Goal: Task Accomplishment & Management: Manage account settings

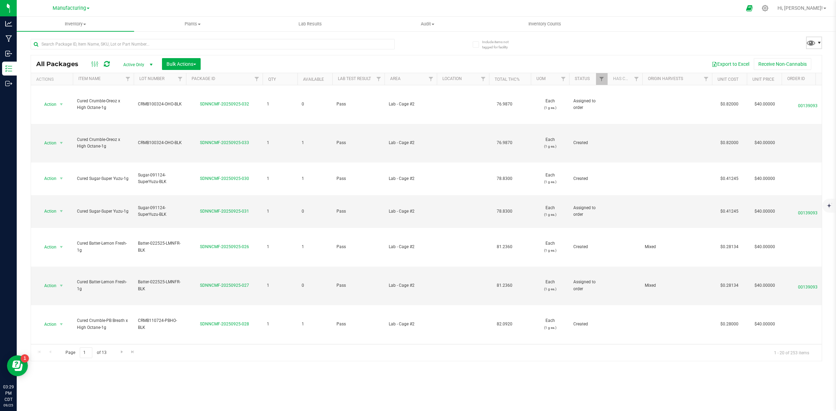
click at [816, 41] on span at bounding box center [819, 43] width 6 height 6
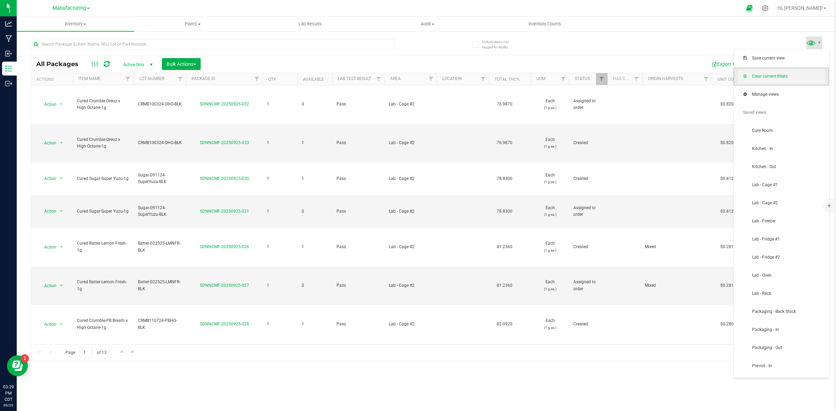
click at [769, 80] on span "Clear current filters" at bounding box center [780, 77] width 87 height 14
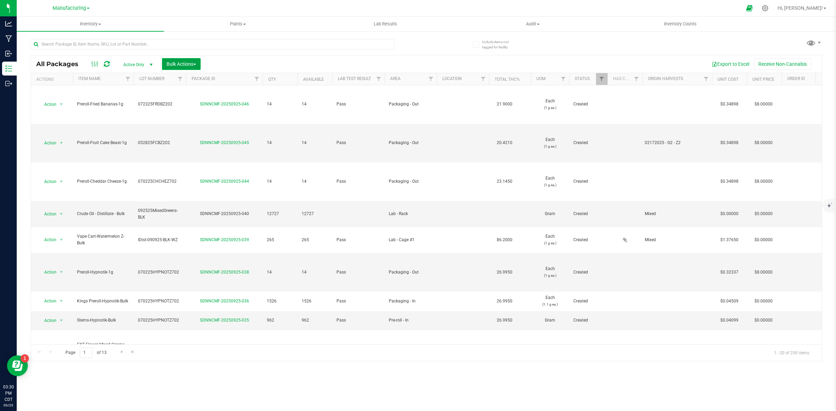
click at [185, 67] on button "Bulk Actions" at bounding box center [181, 64] width 39 height 12
click at [185, 89] on span "Add to outbound order" at bounding box center [189, 92] width 47 height 6
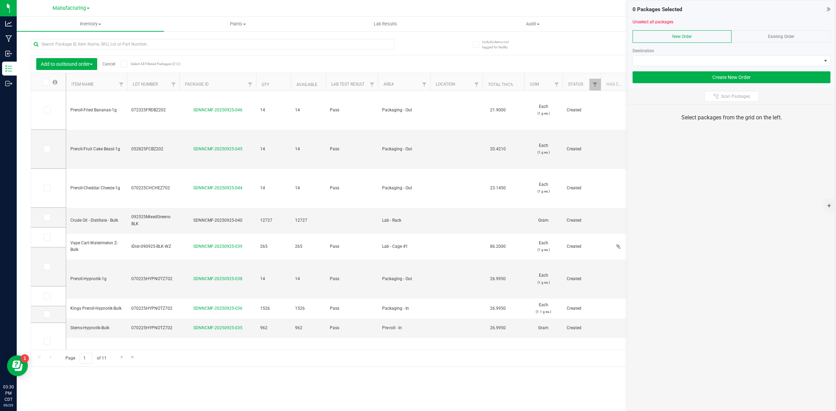
click at [713, 68] on div at bounding box center [731, 68] width 198 height 5
click at [708, 63] on span at bounding box center [727, 61] width 188 height 10
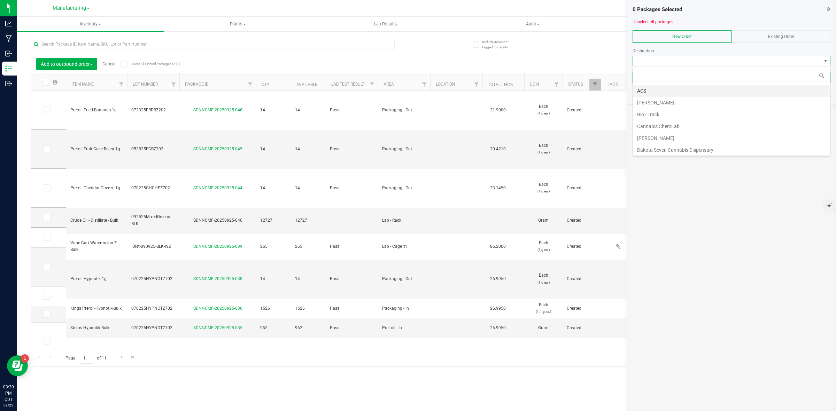
scroll to position [11, 197]
drag, startPoint x: 601, startPoint y: 69, endPoint x: 605, endPoint y: 67, distance: 4.7
click at [601, 68] on div "Export to Excel Receive Non-Cannabis" at bounding box center [490, 64] width 651 height 12
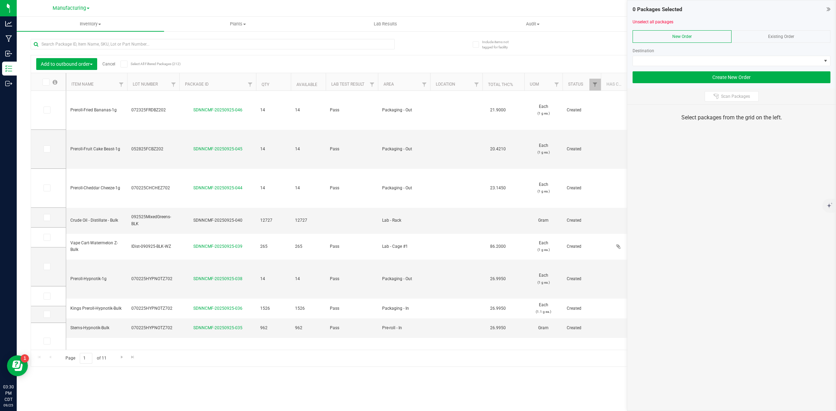
click at [751, 38] on div "Existing Order" at bounding box center [780, 36] width 99 height 13
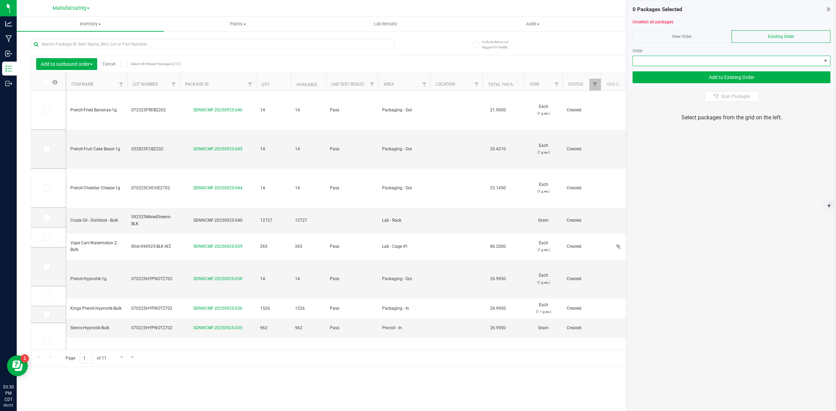
click at [680, 64] on span at bounding box center [727, 61] width 188 height 10
click at [545, 54] on div "Add to outbound order Cancel Select All Filtered Packages (212) Add to manufact…" at bounding box center [426, 199] width 791 height 335
click at [666, 34] on div "New Order" at bounding box center [681, 36] width 99 height 13
click at [691, 62] on span at bounding box center [727, 61] width 188 height 10
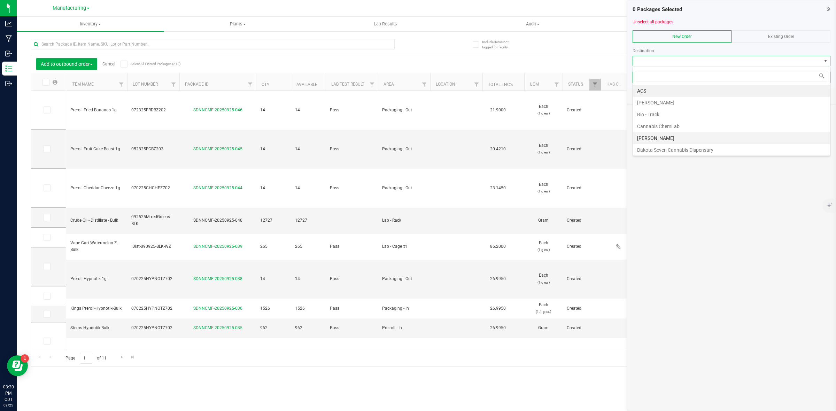
click at [654, 138] on li "[PERSON_NAME]" at bounding box center [731, 138] width 197 height 12
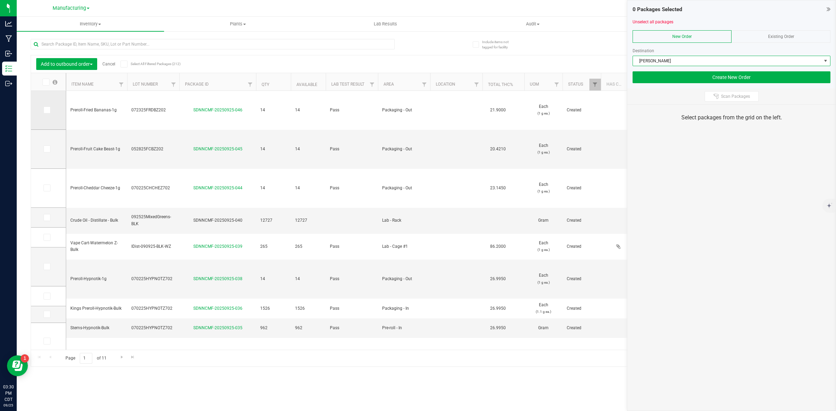
click at [50, 109] on span at bounding box center [47, 110] width 7 height 7
click at [0, 0] on input "checkbox" at bounding box center [0, 0] width 0 height 0
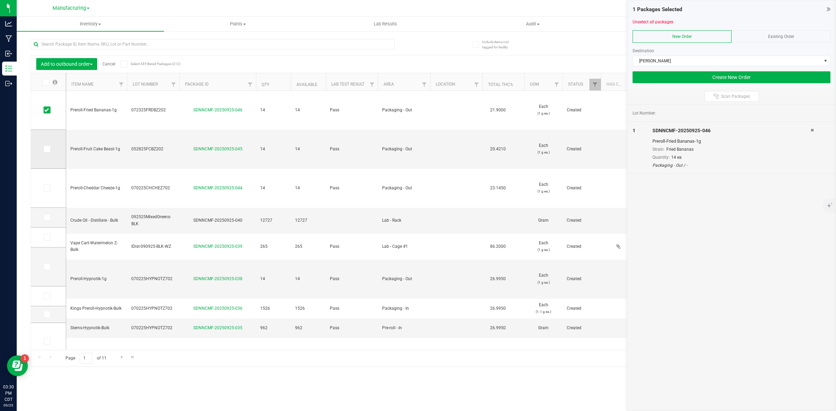
click at [45, 149] on icon at bounding box center [46, 149] width 5 height 0
click at [0, 0] on input "checkbox" at bounding box center [0, 0] width 0 height 0
click at [44, 189] on span at bounding box center [47, 188] width 7 height 7
click at [0, 0] on input "checkbox" at bounding box center [0, 0] width 0 height 0
click at [47, 267] on icon at bounding box center [46, 267] width 5 height 0
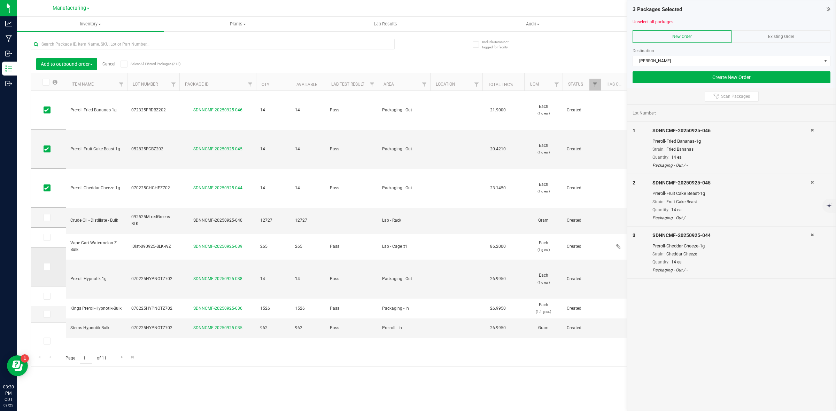
click at [0, 0] on input "checkbox" at bounding box center [0, 0] width 0 height 0
click at [742, 78] on button "Create New Order" at bounding box center [731, 77] width 198 height 12
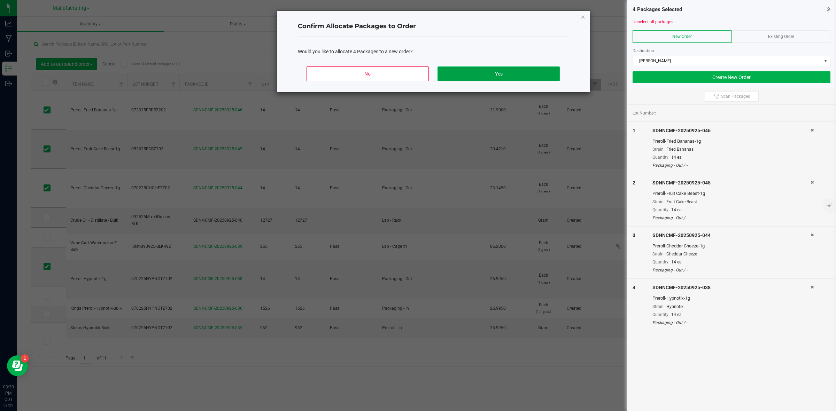
click at [486, 74] on button "Yes" at bounding box center [498, 74] width 122 height 15
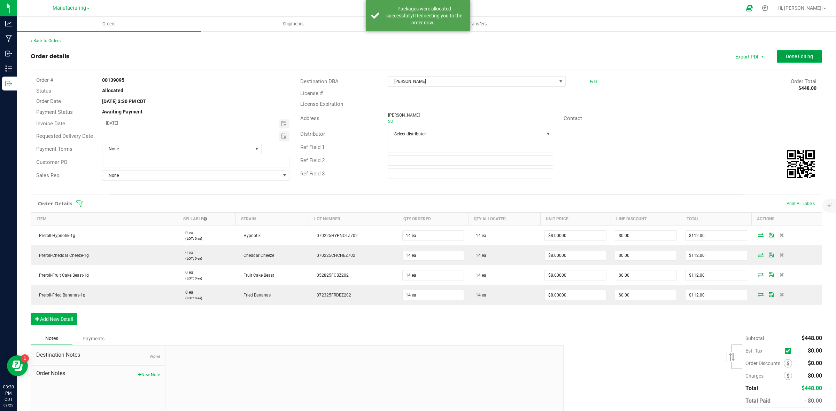
click at [791, 58] on span "Done Editing" at bounding box center [798, 57] width 27 height 6
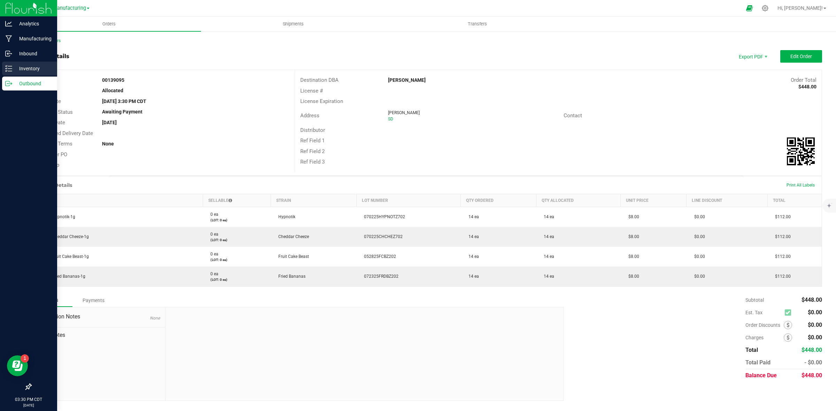
click at [7, 69] on icon at bounding box center [8, 68] width 7 height 7
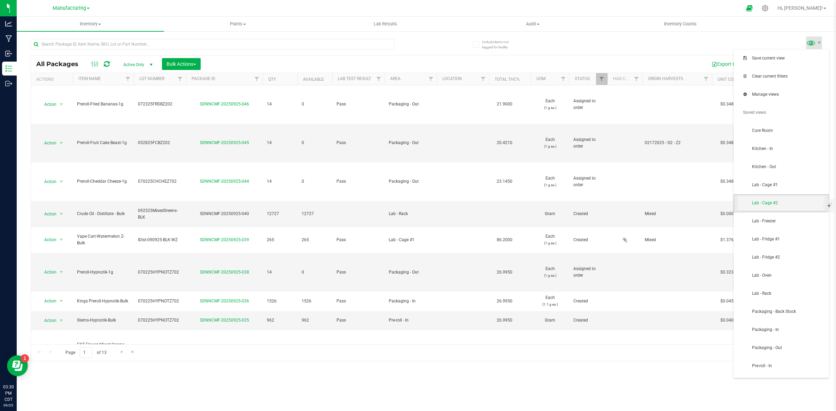
click at [780, 204] on span "Lab - Cage #2" at bounding box center [788, 203] width 72 height 6
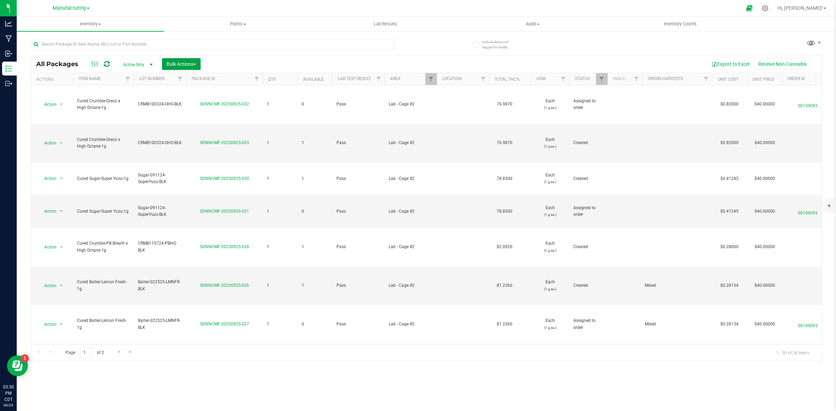
click at [171, 66] on span "Bulk Actions" at bounding box center [181, 64] width 30 height 6
click at [190, 94] on span "Add to outbound order" at bounding box center [189, 92] width 47 height 6
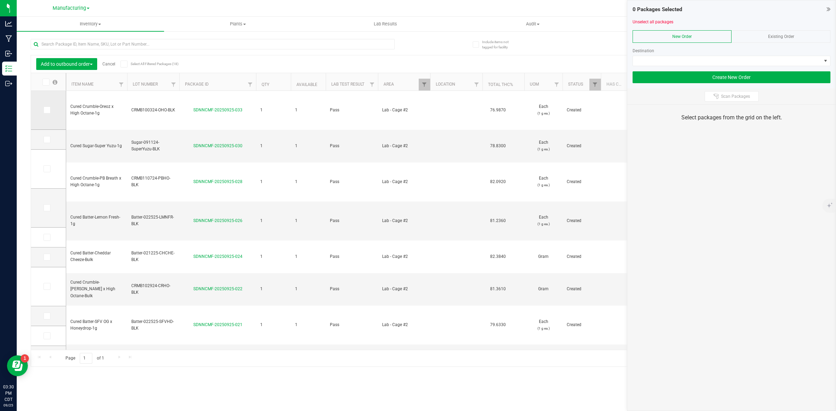
click at [50, 111] on label at bounding box center [49, 110] width 10 height 7
click at [0, 0] on input "checkbox" at bounding box center [0, 0] width 0 height 0
click at [44, 140] on span at bounding box center [47, 139] width 7 height 7
click at [0, 0] on input "checkbox" at bounding box center [0, 0] width 0 height 0
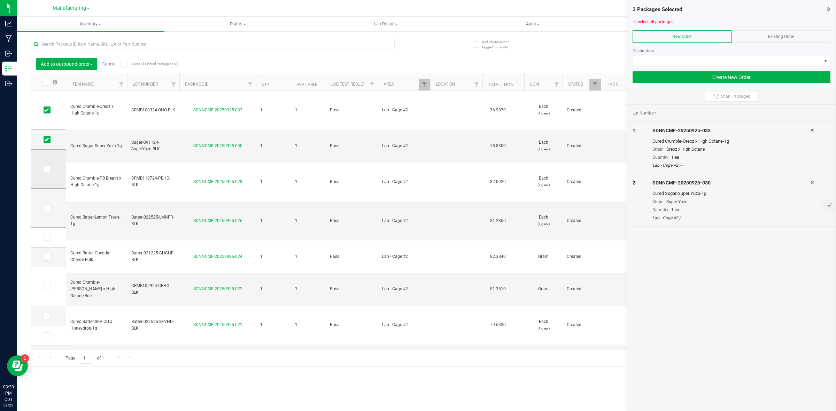
click at [48, 169] on icon at bounding box center [46, 169] width 5 height 0
click at [0, 0] on input "checkbox" at bounding box center [0, 0] width 0 height 0
click at [51, 208] on label at bounding box center [49, 207] width 10 height 7
click at [0, 0] on input "checkbox" at bounding box center [0, 0] width 0 height 0
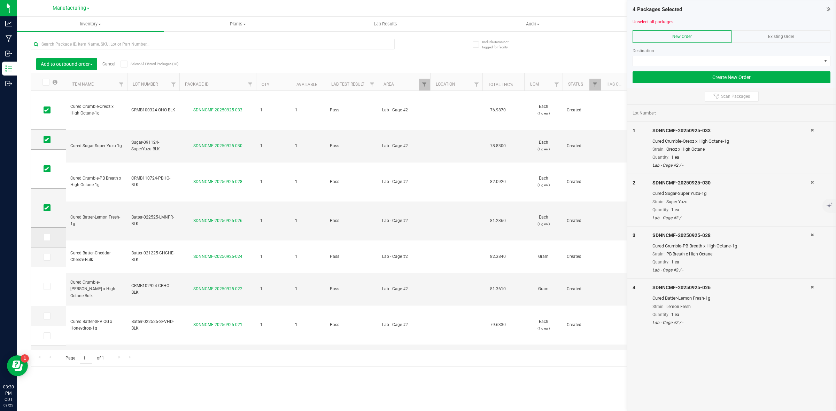
click at [48, 237] on icon at bounding box center [46, 237] width 5 height 0
click at [0, 0] on input "checkbox" at bounding box center [0, 0] width 0 height 0
click at [48, 257] on icon at bounding box center [46, 257] width 5 height 0
click at [0, 0] on input "checkbox" at bounding box center [0, 0] width 0 height 0
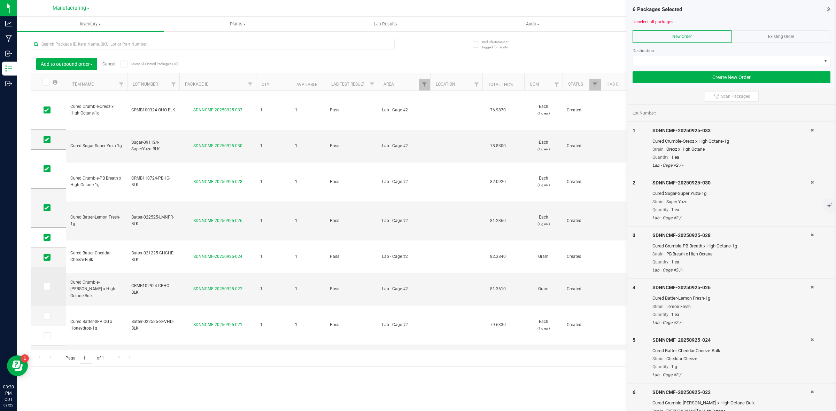
click at [47, 287] on icon at bounding box center [46, 287] width 5 height 0
click at [0, 0] on input "checkbox" at bounding box center [0, 0] width 0 height 0
click at [47, 316] on icon at bounding box center [46, 316] width 5 height 0
click at [0, 0] on input "checkbox" at bounding box center [0, 0] width 0 height 0
click at [671, 61] on span at bounding box center [727, 61] width 188 height 10
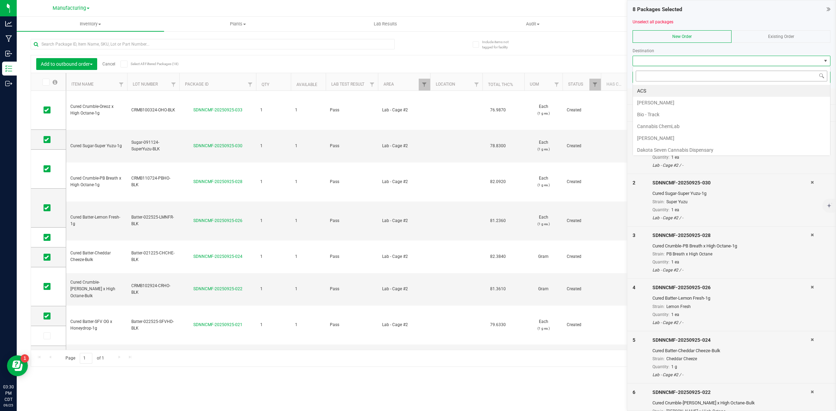
scroll to position [11, 197]
click at [763, 30] on div "Existing Order" at bounding box center [780, 36] width 99 height 13
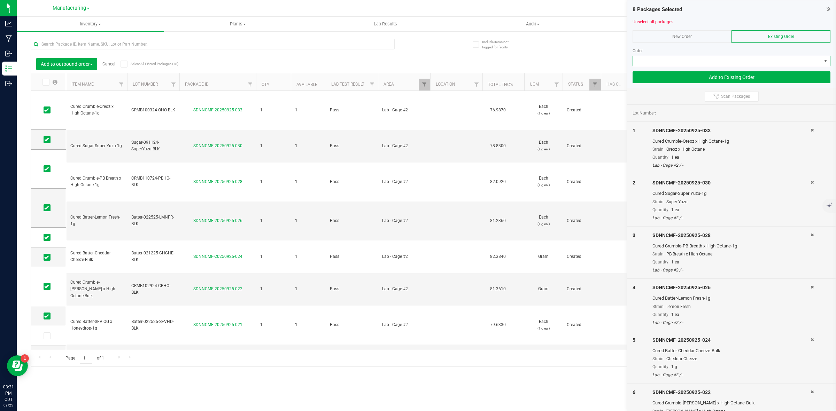
click at [683, 63] on span at bounding box center [727, 61] width 188 height 10
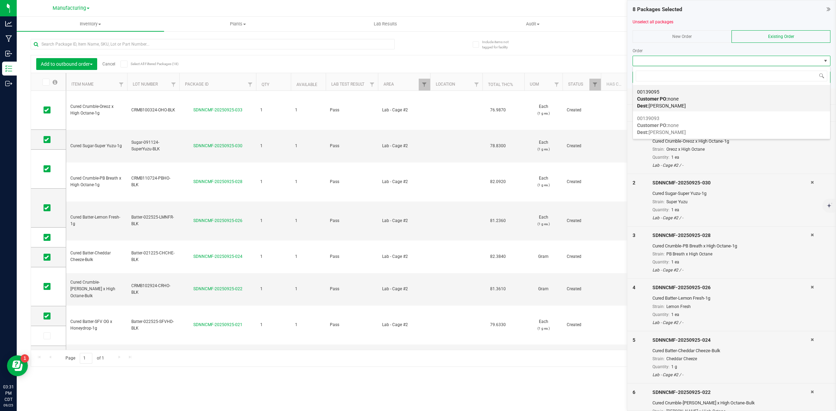
click at [674, 103] on span "Dest: [PERSON_NAME]" at bounding box center [661, 106] width 49 height 6
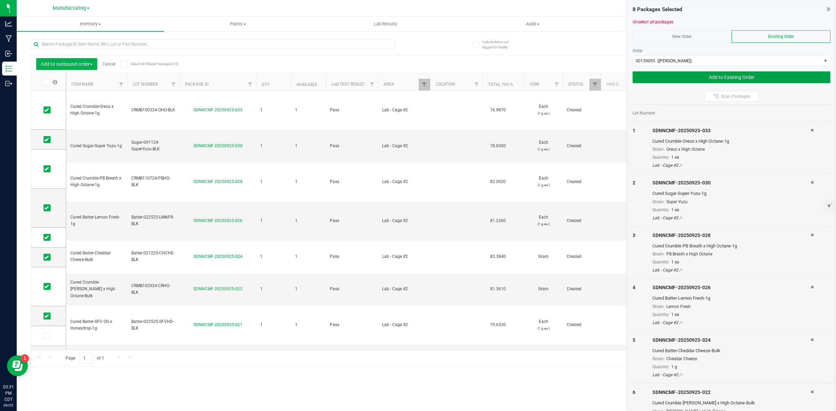
click at [709, 78] on button "Add to Existing Order" at bounding box center [731, 77] width 198 height 12
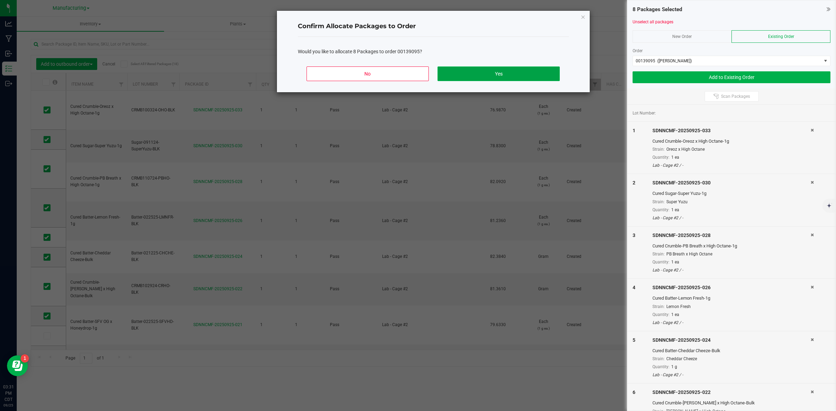
click at [542, 76] on button "Yes" at bounding box center [498, 74] width 122 height 15
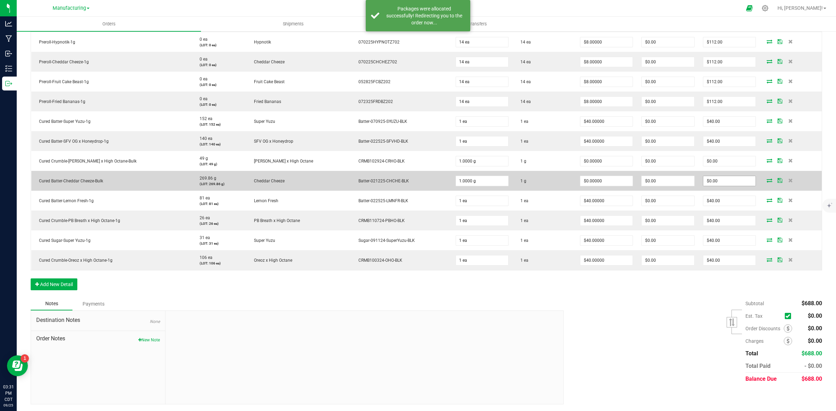
scroll to position [194, 0]
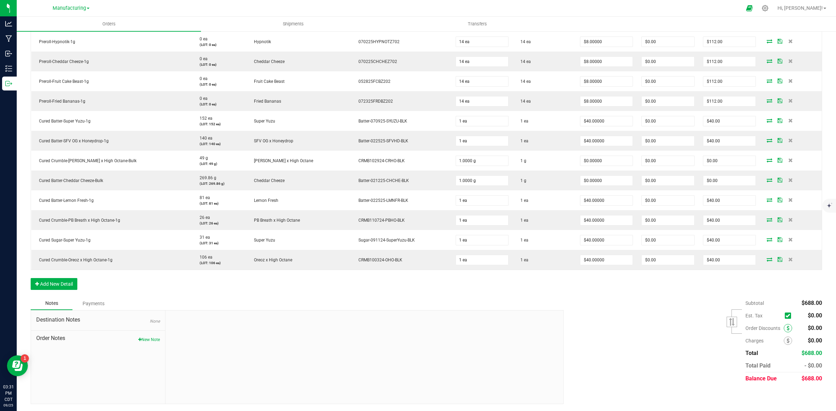
click at [786, 330] on icon at bounding box center [787, 328] width 3 height 5
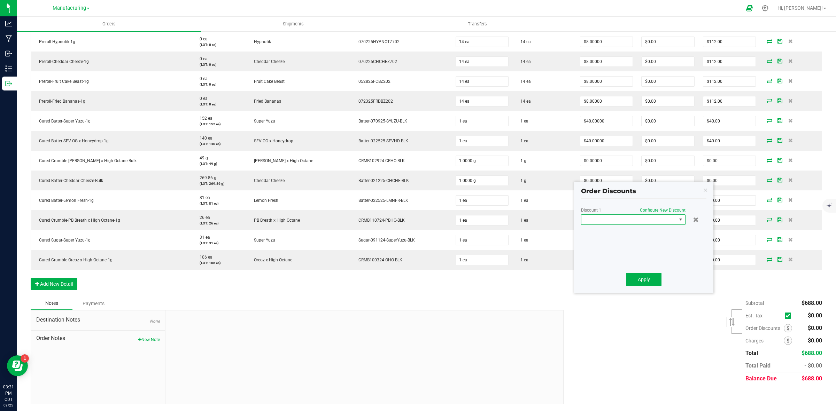
click at [652, 217] on span at bounding box center [628, 220] width 95 height 10
click at [597, 249] on li "Custom" at bounding box center [633, 250] width 104 height 12
click at [651, 232] on input "0" at bounding box center [656, 233] width 60 height 10
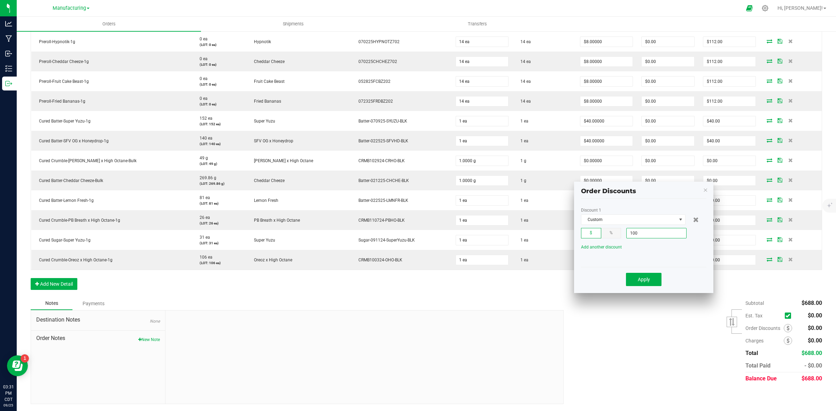
type input "$100.00"
click at [678, 261] on div "Discount 1 Custom $ % $100.00 Add another discount" at bounding box center [643, 236] width 125 height 56
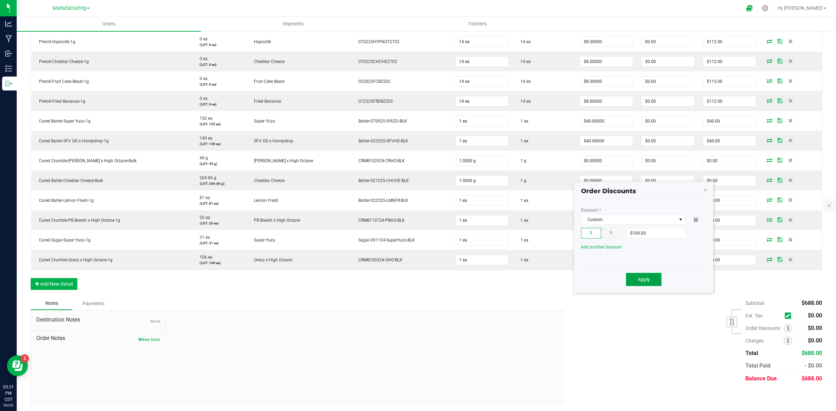
click at [657, 276] on button "Apply" at bounding box center [644, 279] width 36 height 13
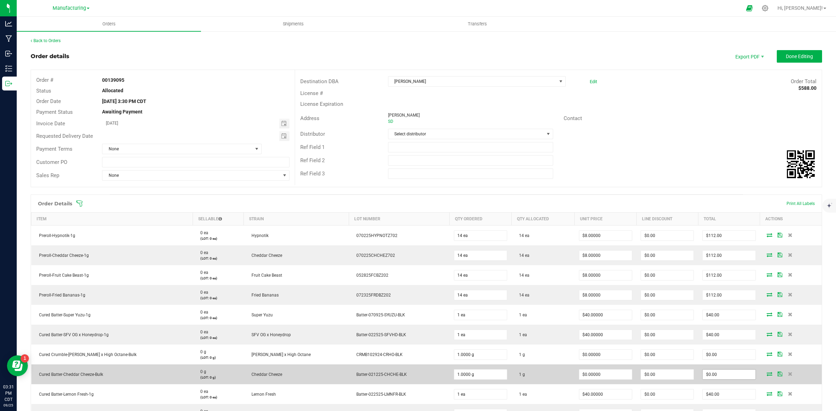
scroll to position [194, 0]
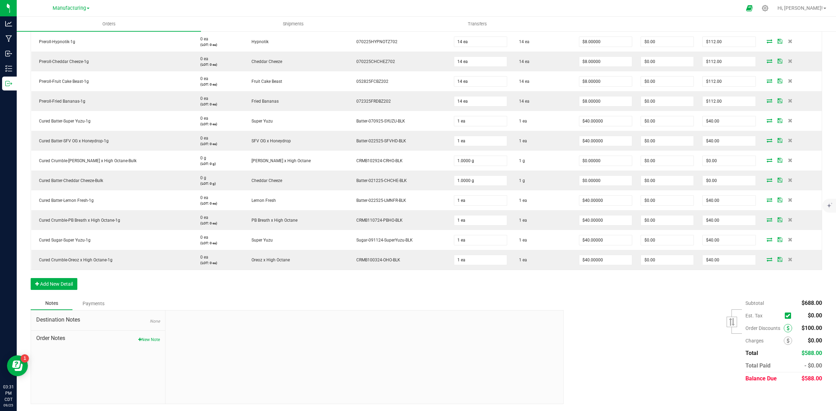
click at [783, 331] on span at bounding box center [787, 328] width 8 height 8
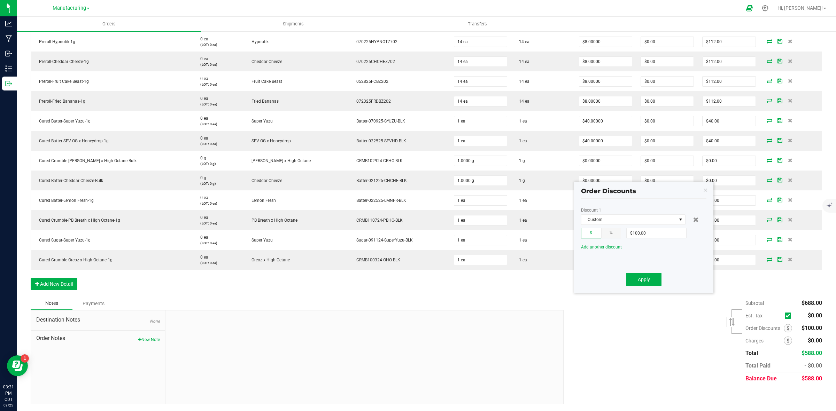
click at [606, 232] on div "%" at bounding box center [611, 233] width 20 height 10
click at [640, 283] on button "Apply" at bounding box center [644, 279] width 36 height 13
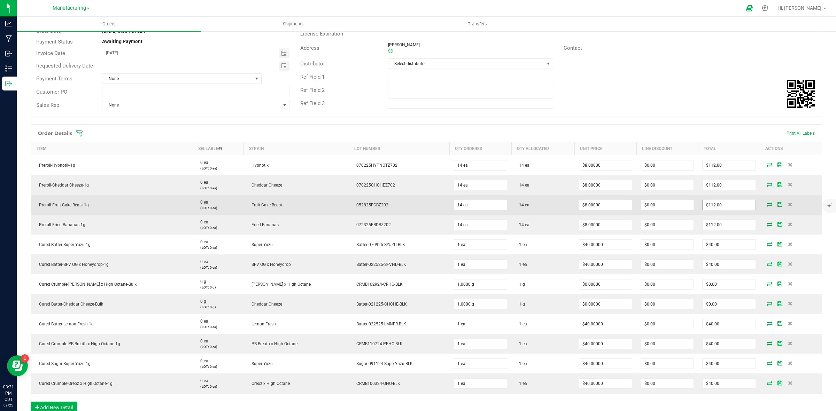
scroll to position [0, 0]
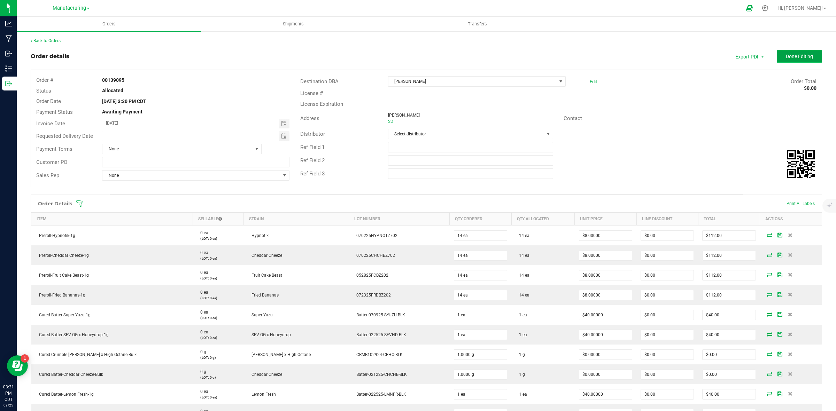
click at [794, 60] on button "Done Editing" at bounding box center [798, 56] width 45 height 13
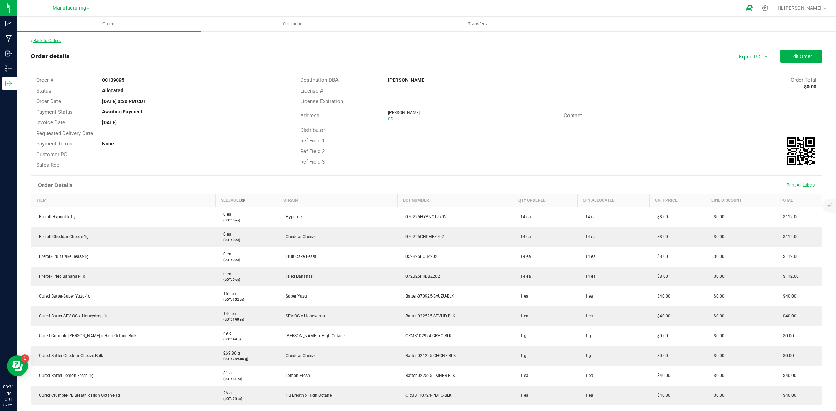
click at [53, 41] on link "Back to Orders" at bounding box center [46, 40] width 30 height 5
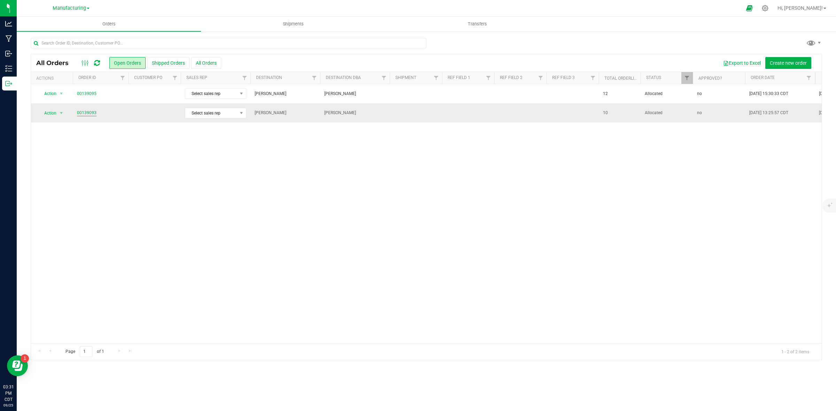
click at [92, 112] on link "00139093" at bounding box center [86, 113] width 19 height 7
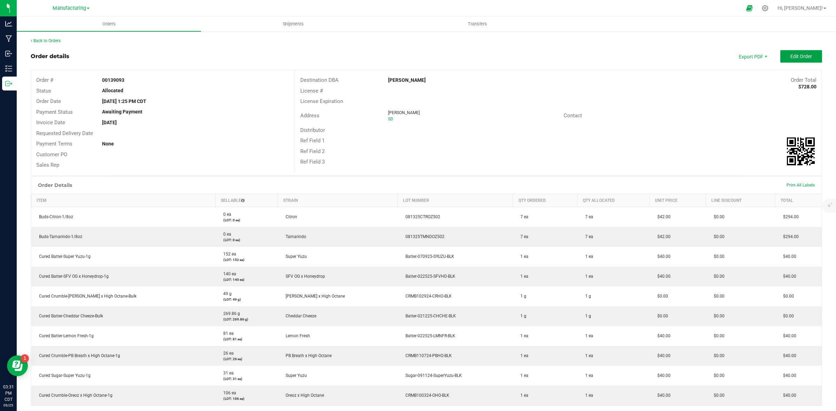
click at [805, 56] on button "Edit Order" at bounding box center [801, 56] width 42 height 13
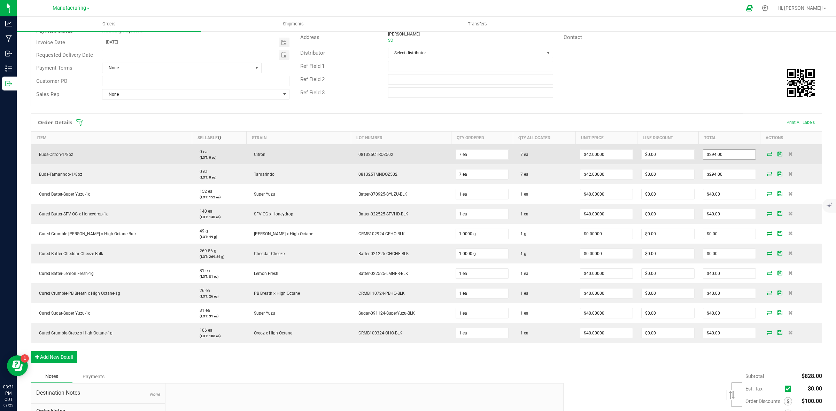
scroll to position [154, 0]
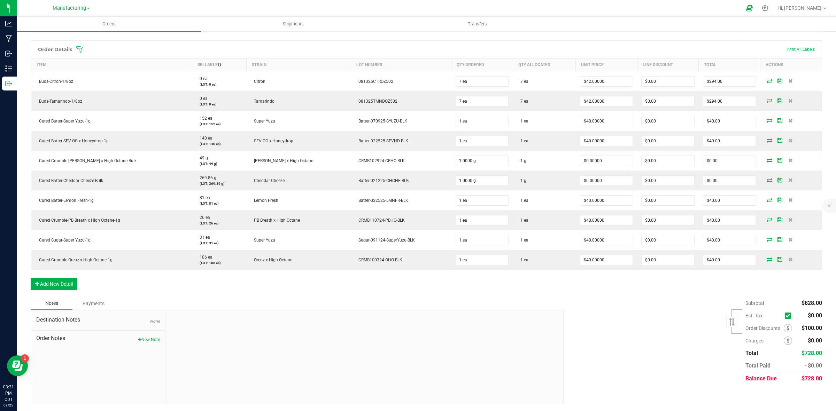
click at [783, 333] on div "Order Discounts" at bounding box center [770, 328] width 51 height 8
click at [783, 331] on span at bounding box center [787, 328] width 8 height 8
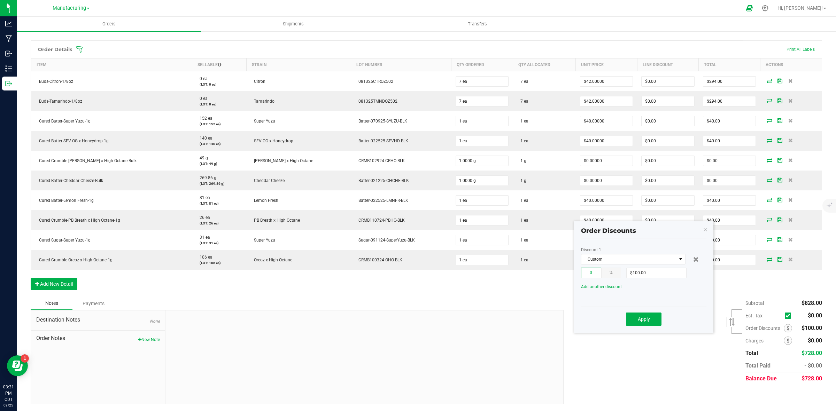
click at [610, 273] on span "%" at bounding box center [610, 272] width 3 height 5
click at [648, 320] on span "Apply" at bounding box center [644, 319] width 12 height 6
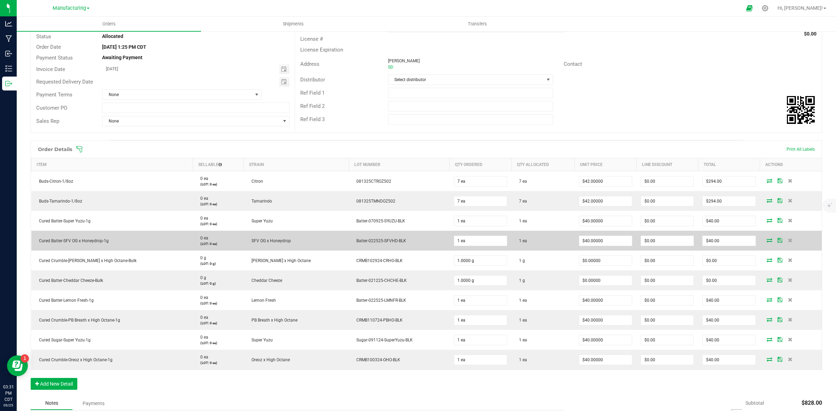
scroll to position [0, 0]
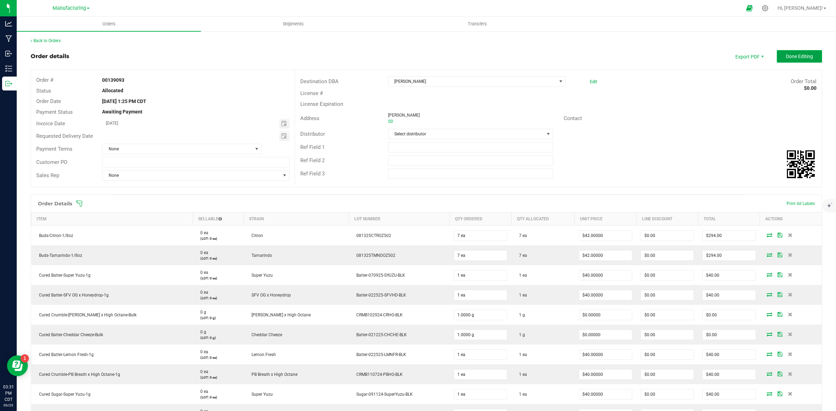
click at [798, 52] on button "Done Editing" at bounding box center [798, 56] width 45 height 13
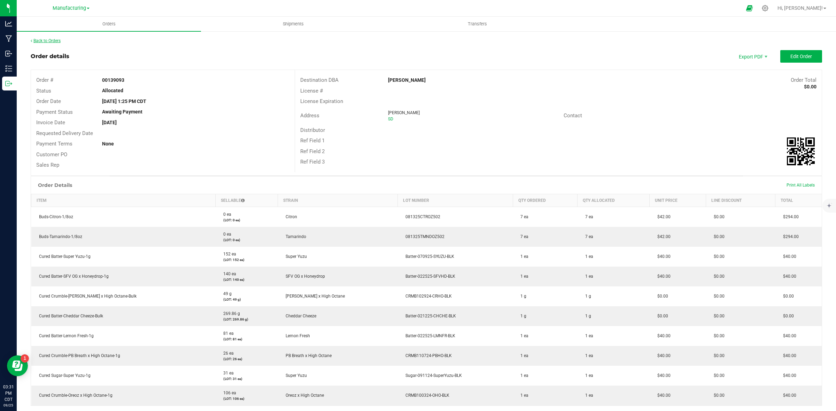
click at [42, 39] on link "Back to Orders" at bounding box center [46, 40] width 30 height 5
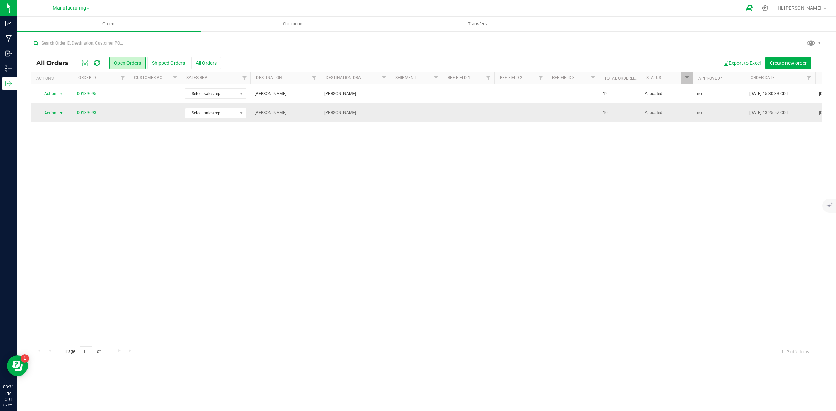
click at [47, 114] on span "Action" at bounding box center [47, 113] width 19 height 10
click at [63, 206] on li "Print invoice" at bounding box center [64, 206] width 53 height 10
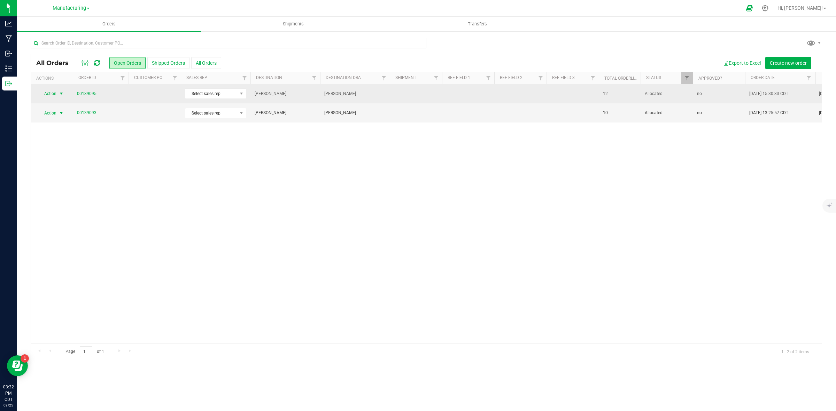
click at [52, 96] on span "Action" at bounding box center [47, 94] width 19 height 10
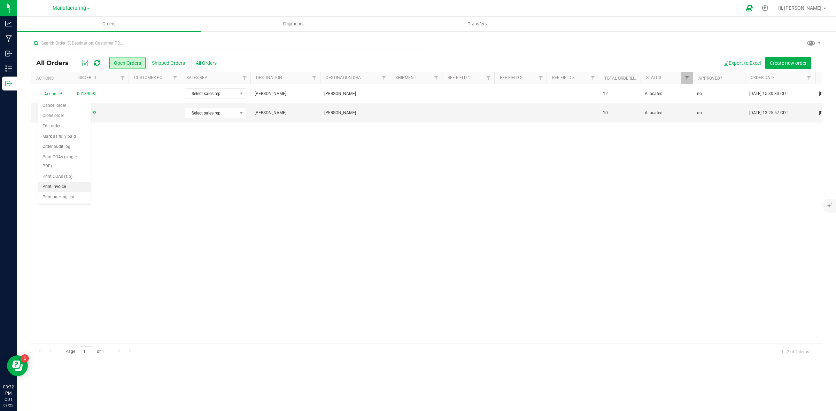
click at [64, 187] on li "Print invoice" at bounding box center [64, 187] width 53 height 10
click at [59, 7] on span "Manufacturing" at bounding box center [69, 8] width 33 height 6
drag, startPoint x: 295, startPoint y: 238, endPoint x: 309, endPoint y: 235, distance: 14.1
click at [299, 239] on div "Action Action Cancel order Clone order Edit order Mark as fully paid Order audi…" at bounding box center [426, 213] width 790 height 259
click at [286, 24] on span "Shipments" at bounding box center [293, 24] width 40 height 6
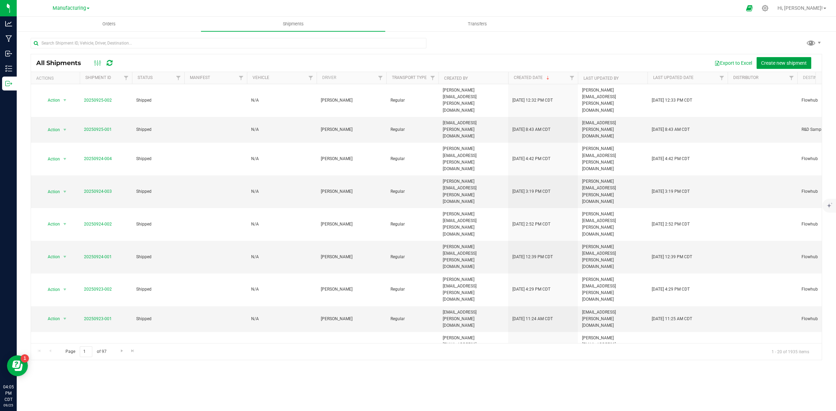
click at [791, 61] on span "Create new shipment" at bounding box center [784, 63] width 46 height 6
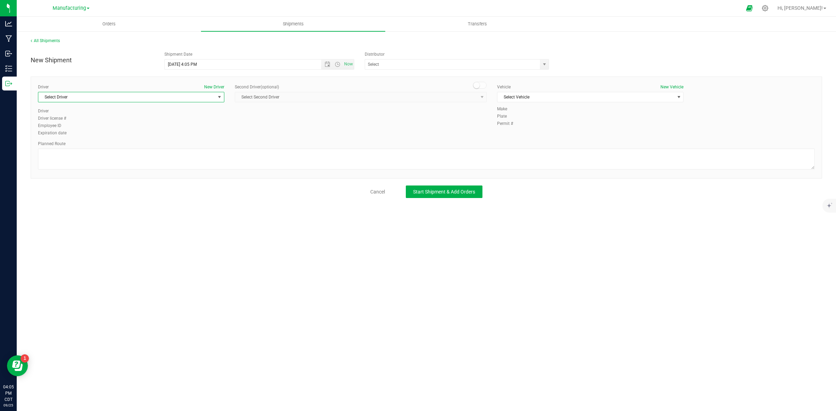
click at [143, 94] on span "Select Driver" at bounding box center [126, 97] width 177 height 10
click at [69, 167] on li "[PERSON_NAME]" at bounding box center [131, 172] width 186 height 10
click at [524, 96] on span "Select Vehicle" at bounding box center [585, 97] width 177 height 10
click at [519, 110] on li "N/A" at bounding box center [590, 109] width 186 height 10
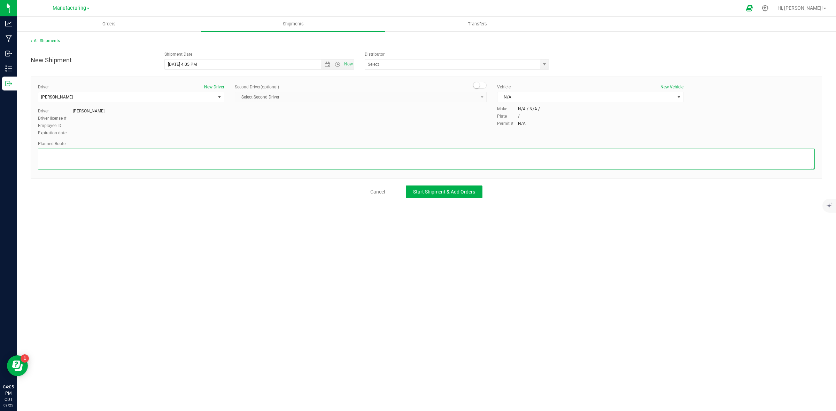
click at [224, 162] on textarea at bounding box center [426, 159] width 776 height 21
type textarea "R&D samples for [PERSON_NAME] and [PERSON_NAME] per the request of EC."
click at [459, 194] on span "Start Shipment & Add Orders" at bounding box center [444, 192] width 62 height 6
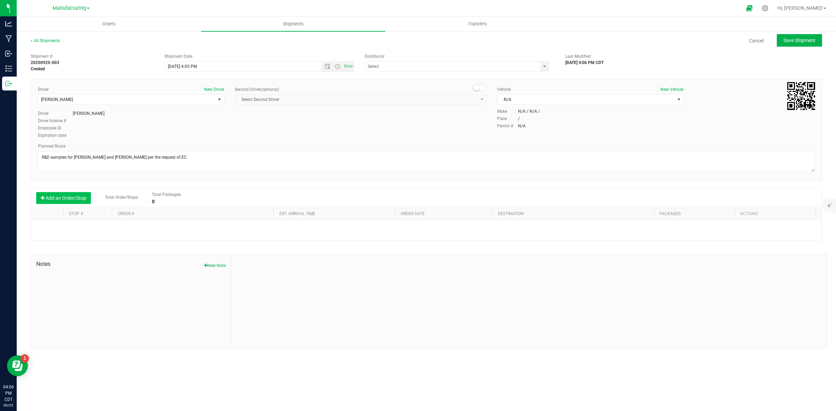
click at [77, 196] on button "Add an Order/Stop" at bounding box center [63, 198] width 55 height 12
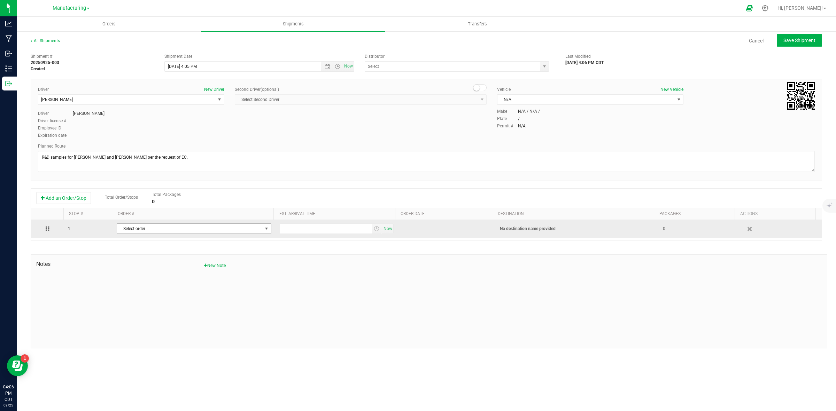
click at [136, 232] on span "Select order" at bounding box center [189, 229] width 145 height 10
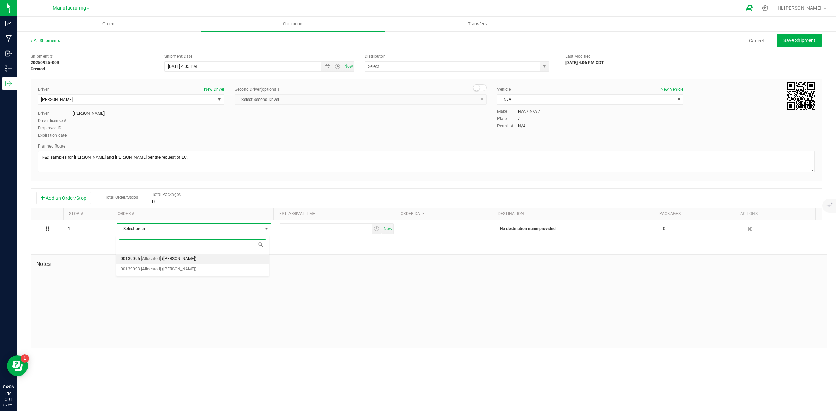
click at [149, 260] on span "[Allocated]" at bounding box center [151, 259] width 20 height 9
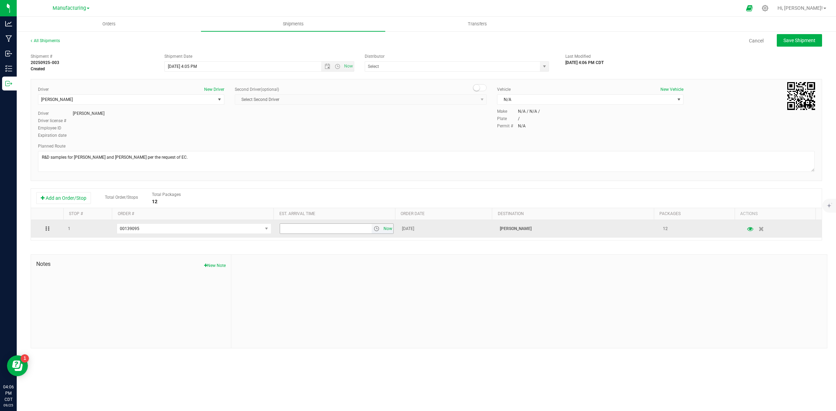
click at [385, 228] on span "Now" at bounding box center [388, 229] width 12 height 10
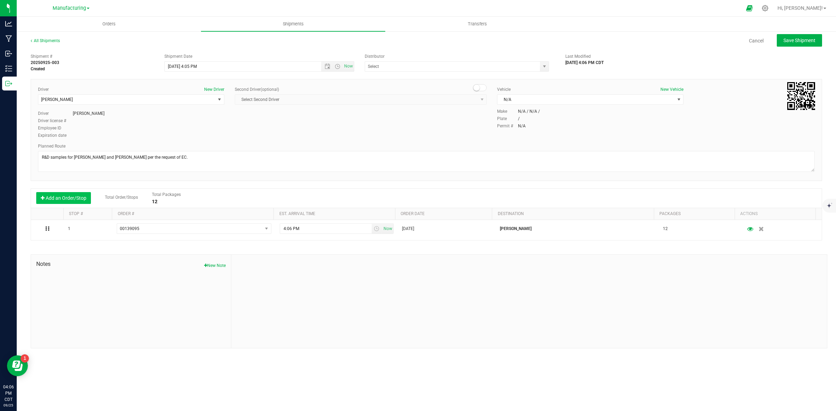
click at [56, 201] on button "Add an Order/Stop" at bounding box center [63, 198] width 55 height 12
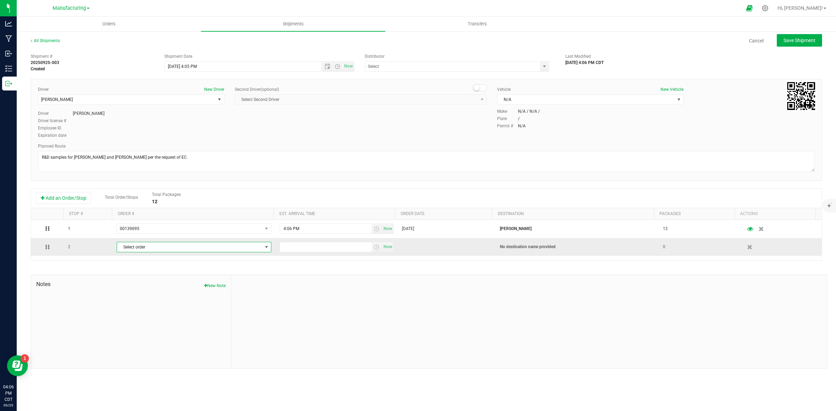
click at [142, 249] on span "Select order" at bounding box center [189, 247] width 145 height 10
click at [158, 285] on span "[Allocated]" at bounding box center [151, 287] width 20 height 9
click at [386, 248] on span "Now" at bounding box center [388, 247] width 12 height 10
click at [798, 42] on span "Save Shipment" at bounding box center [799, 41] width 32 height 6
type input "[DATE] 9:05 PM"
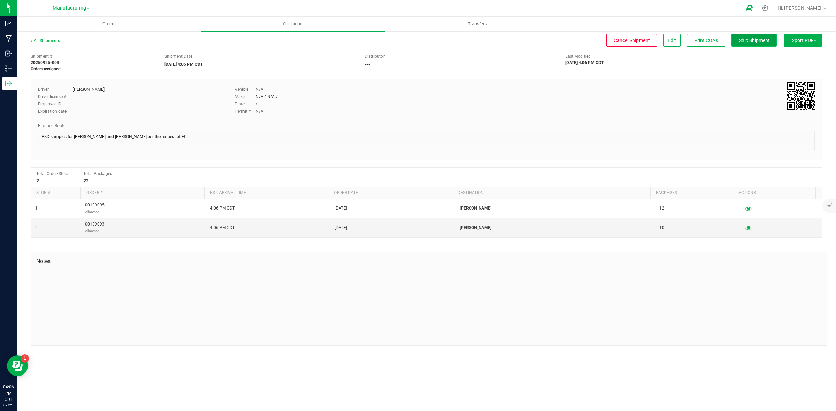
click at [766, 42] on span "Ship Shipment" at bounding box center [753, 41] width 31 height 6
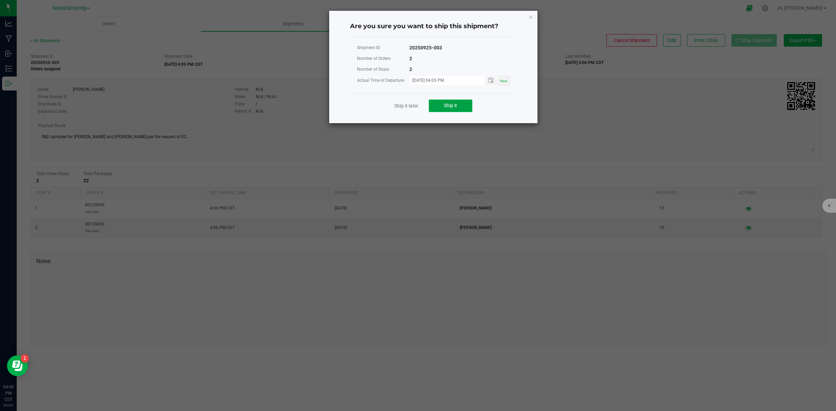
click at [443, 105] on button "Ship it" at bounding box center [451, 106] width 44 height 13
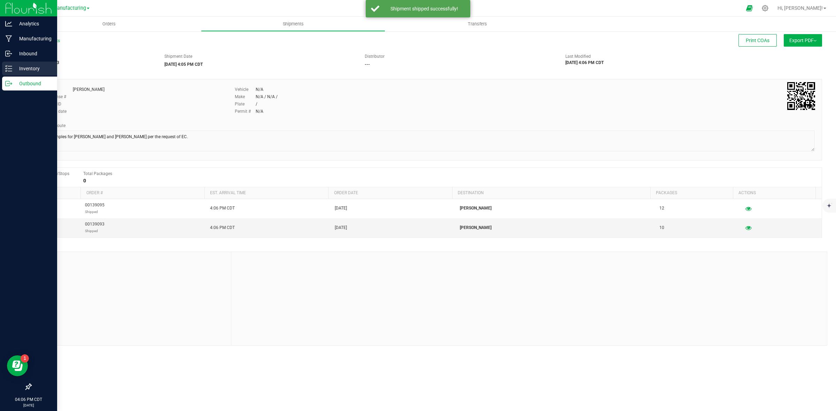
click at [11, 69] on line at bounding box center [10, 69] width 4 height 0
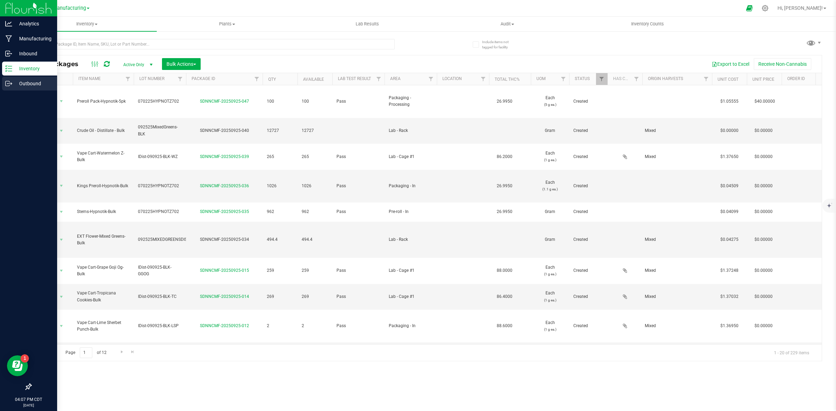
click at [18, 87] on p "Outbound" at bounding box center [33, 83] width 42 height 8
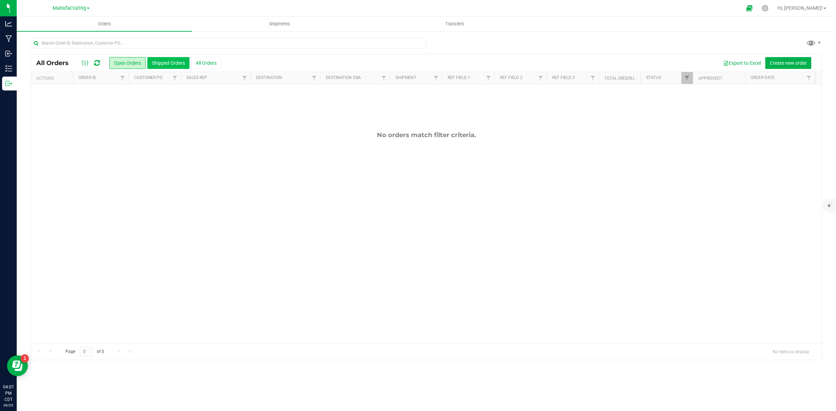
click at [162, 67] on button "Shipped Orders" at bounding box center [168, 63] width 42 height 12
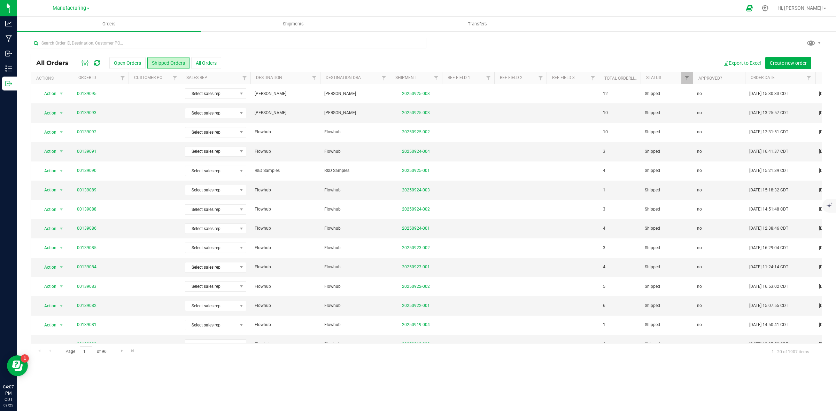
click at [61, 3] on div "Manufacturing Cultivation INACTIVE Manufacturing Retail" at bounding box center [71, 8] width 102 height 11
click at [62, 5] on link "Manufacturing" at bounding box center [71, 8] width 37 height 7
click at [55, 22] on link "Cultivation" at bounding box center [71, 24] width 102 height 9
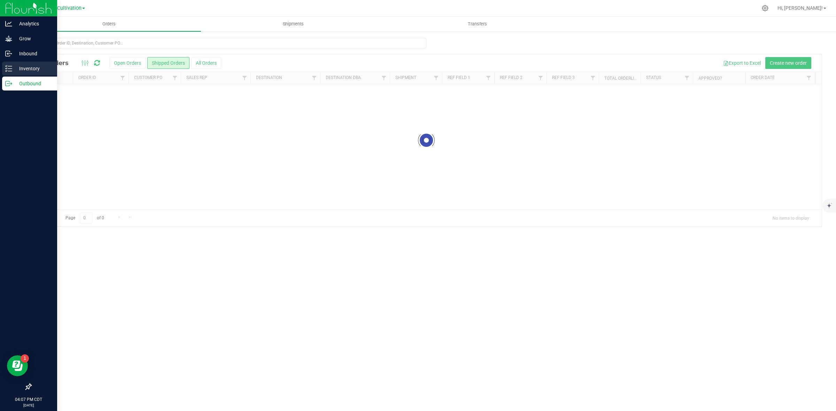
click at [14, 67] on p "Inventory" at bounding box center [33, 68] width 42 height 8
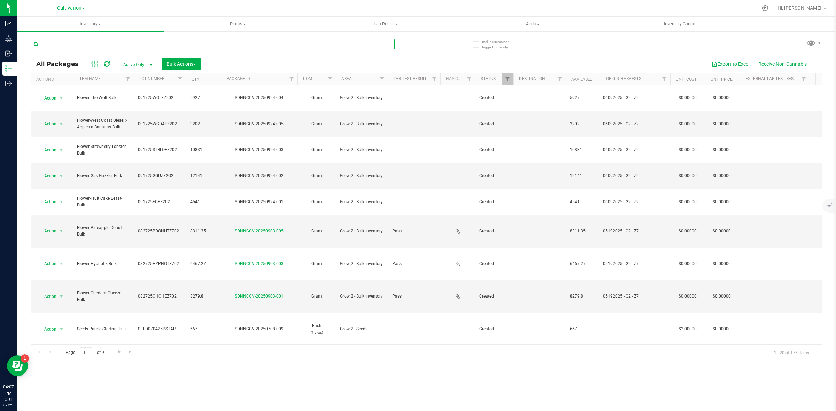
click at [85, 48] on input "text" at bounding box center [213, 44] width 364 height 10
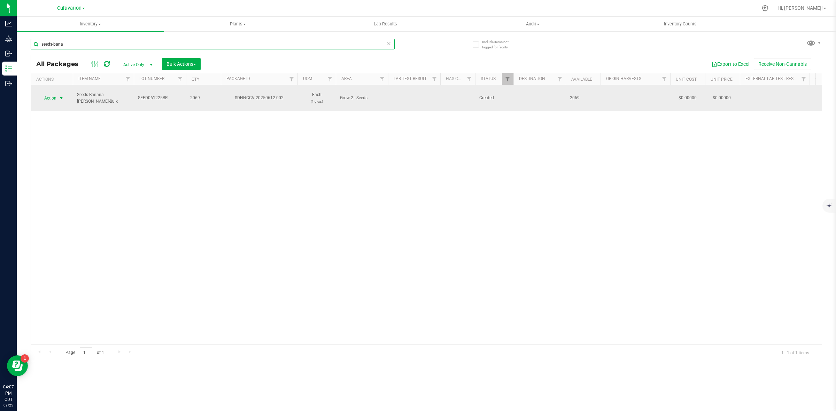
type input "seeds-bana"
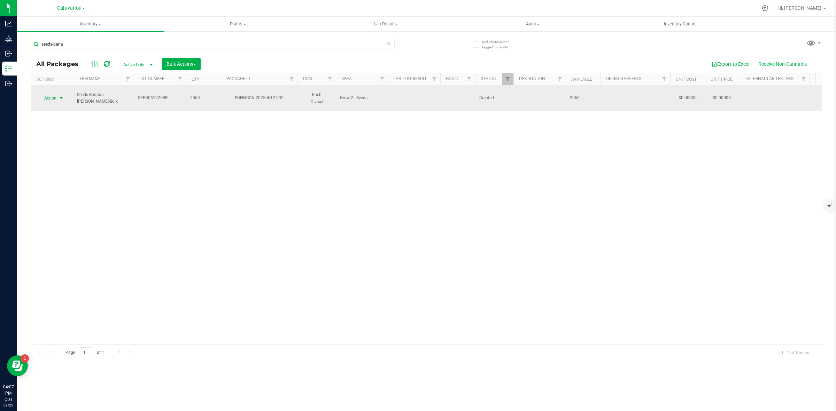
click at [61, 95] on span "select" at bounding box center [61, 98] width 6 height 6
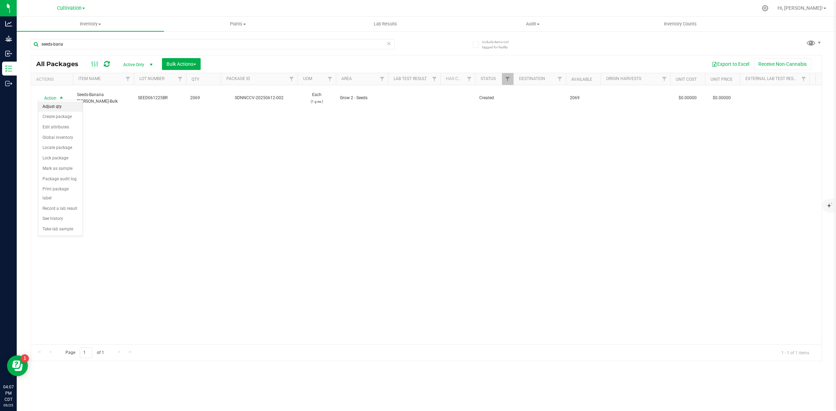
click at [60, 105] on li "Adjust qty" at bounding box center [60, 107] width 44 height 10
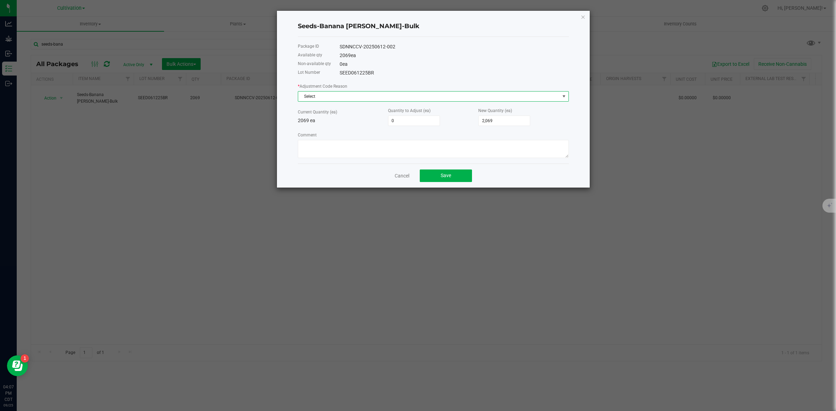
click at [385, 100] on span "Select" at bounding box center [428, 97] width 261 height 10
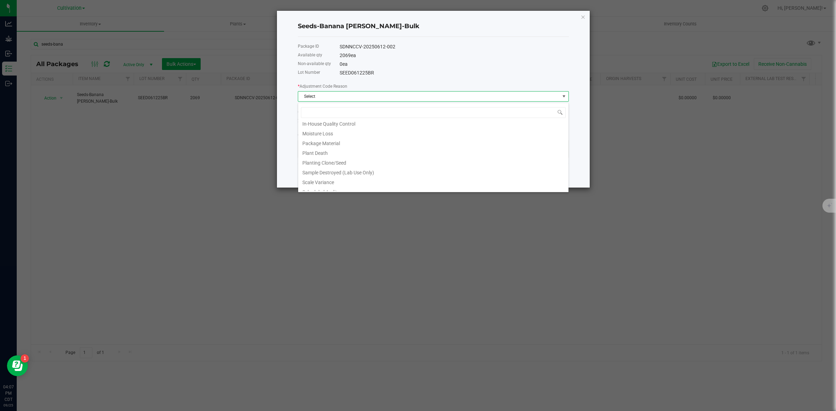
scroll to position [86, 0]
click at [334, 149] on li "Scheduled Audit" at bounding box center [433, 148] width 270 height 10
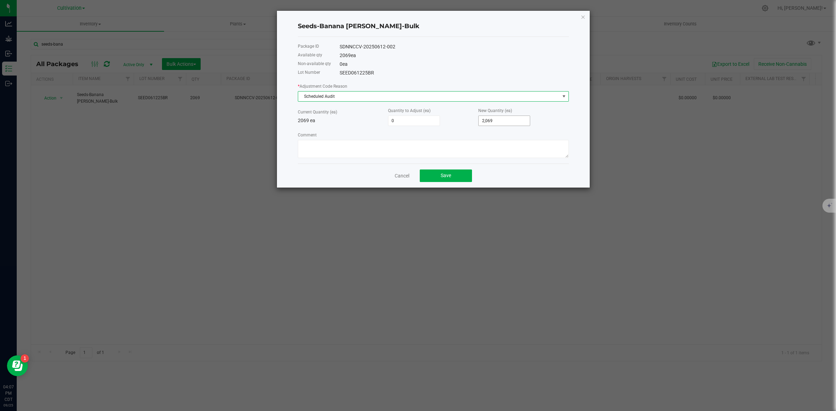
type input "2069"
click at [495, 121] on input "2069" at bounding box center [503, 121] width 51 height 10
type input "-2,067"
type input "2"
type input "-2,049"
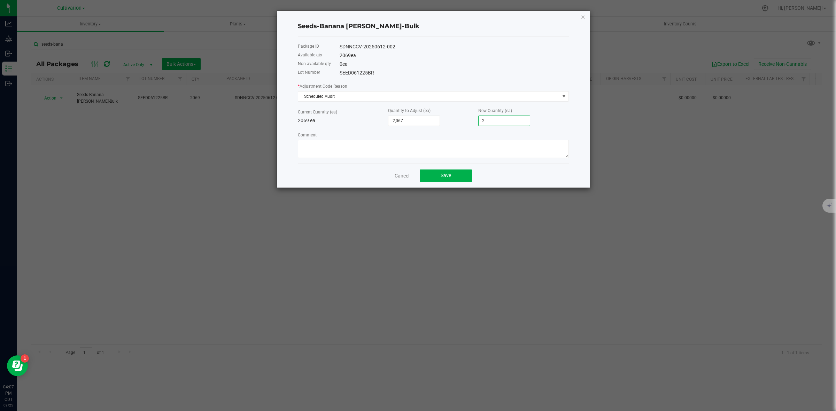
type input "20"
type input "-1,864"
type input "205"
type input "-12"
type input "2,057"
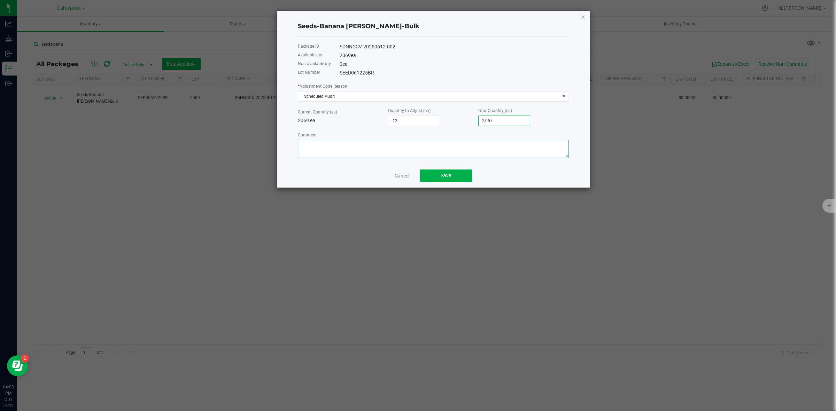
click at [402, 154] on textarea "Comment" at bounding box center [433, 149] width 271 height 18
drag, startPoint x: 392, startPoint y: 152, endPoint x: 274, endPoint y: 146, distance: 118.2
click at [274, 146] on div "Seeds-Banana [PERSON_NAME]-Bulk Package ID SDNNCCV-20250612-002 Available qty 2…" at bounding box center [420, 99] width 338 height 178
click at [362, 147] on textarea "Comment" at bounding box center [433, 149] width 271 height 18
type textarea "Recounted for 2025 EOY count."
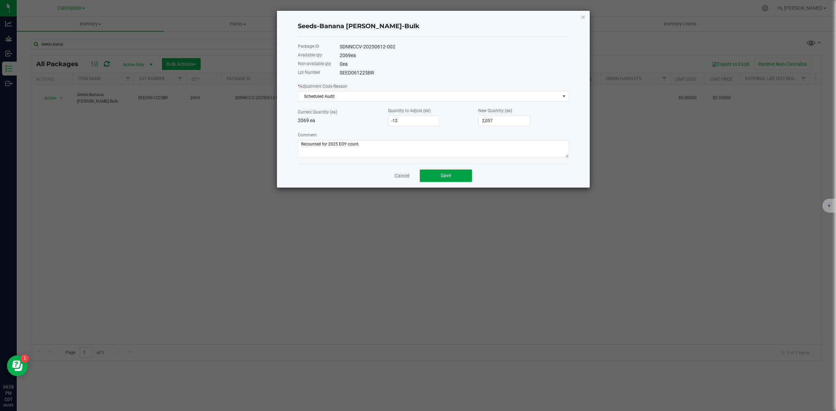
click at [457, 178] on button "Save" at bounding box center [446, 176] width 52 height 13
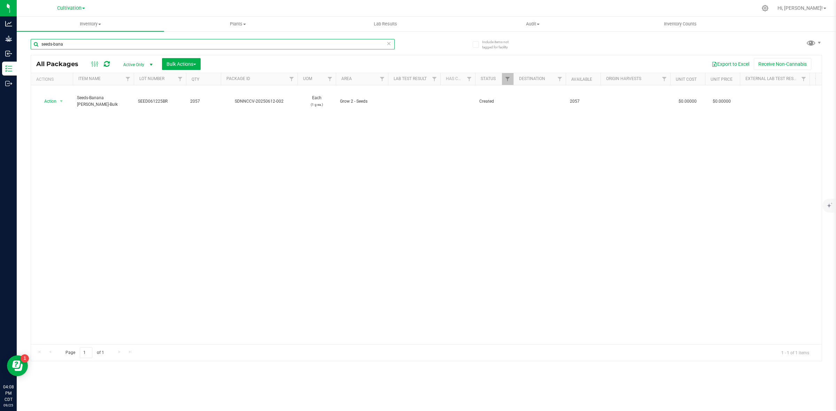
drag, startPoint x: 70, startPoint y: 44, endPoint x: 53, endPoint y: 45, distance: 17.1
click at [53, 45] on input "seeds-bana" at bounding box center [213, 44] width 364 height 10
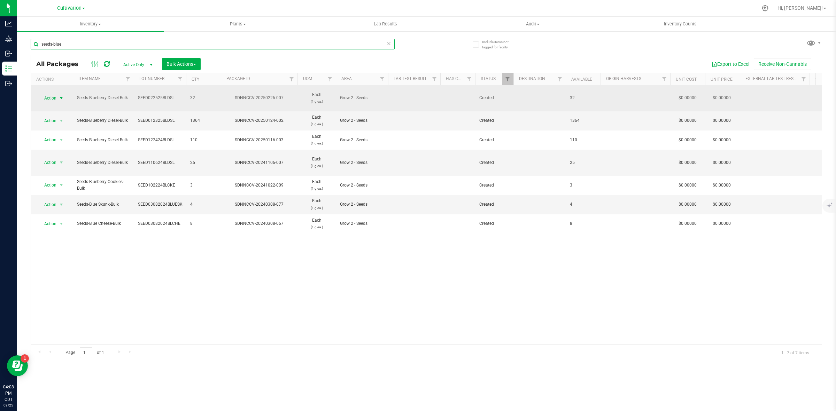
type input "seeds-blue"
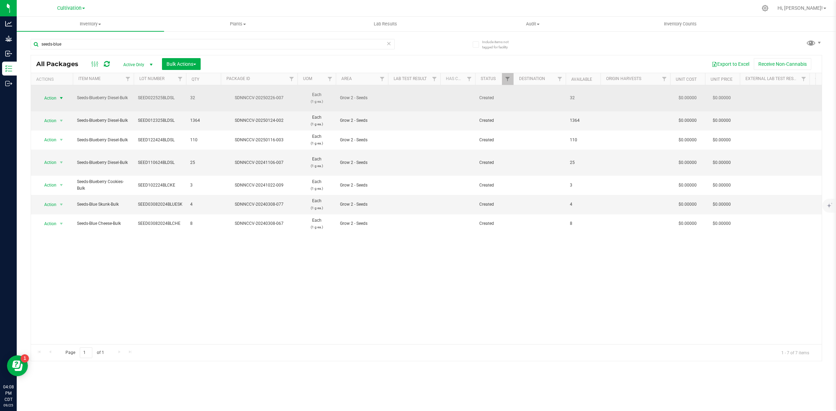
click at [58, 95] on span "select" at bounding box center [61, 98] width 6 height 6
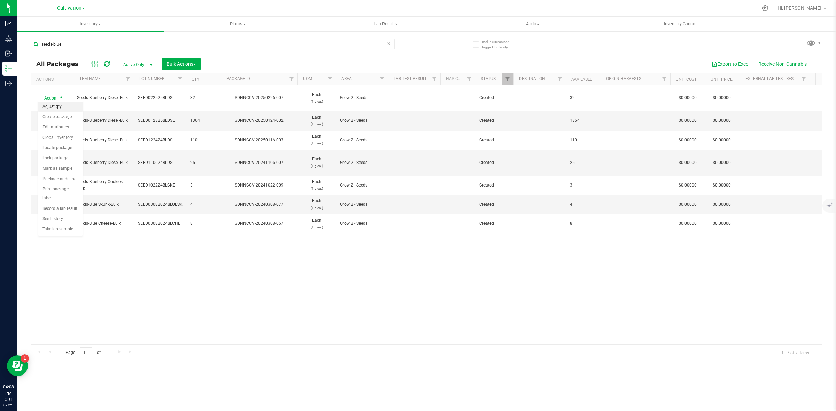
click at [56, 104] on li "Adjust qty" at bounding box center [60, 107] width 44 height 10
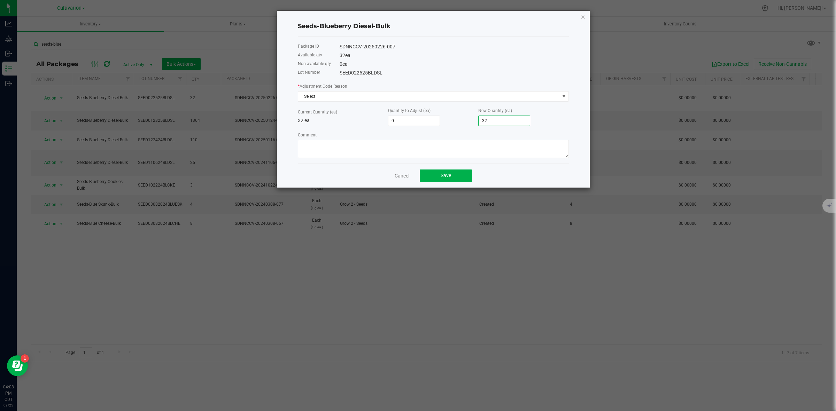
type input "-30"
type input "2"
type input "-4"
type input "28"
click at [381, 147] on textarea "Comment" at bounding box center [433, 149] width 271 height 18
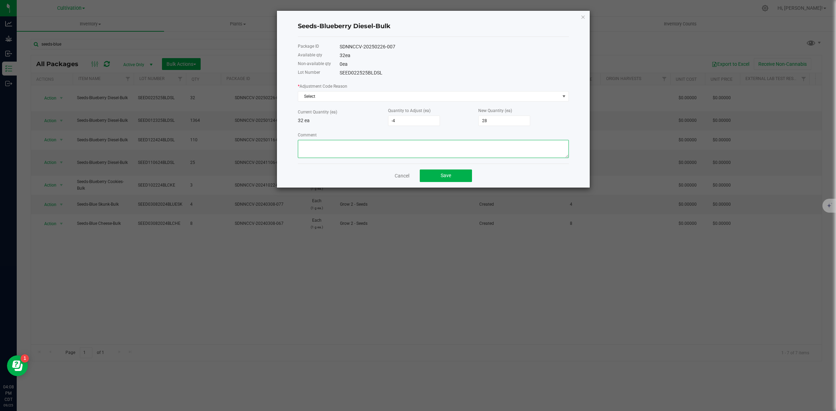
paste textarea "Recounted for 2025 EOY count."
type textarea "Recounted for 2025 EOY count."
click at [342, 97] on span "Select" at bounding box center [428, 97] width 261 height 10
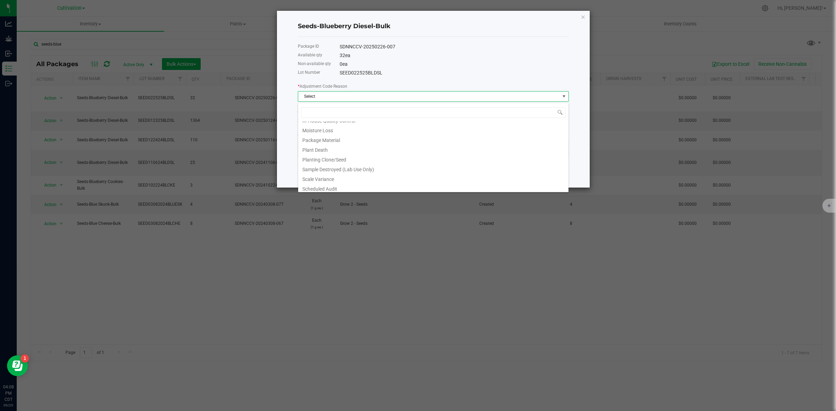
scroll to position [86, 0]
click at [332, 149] on li "Scheduled Audit" at bounding box center [433, 148] width 270 height 10
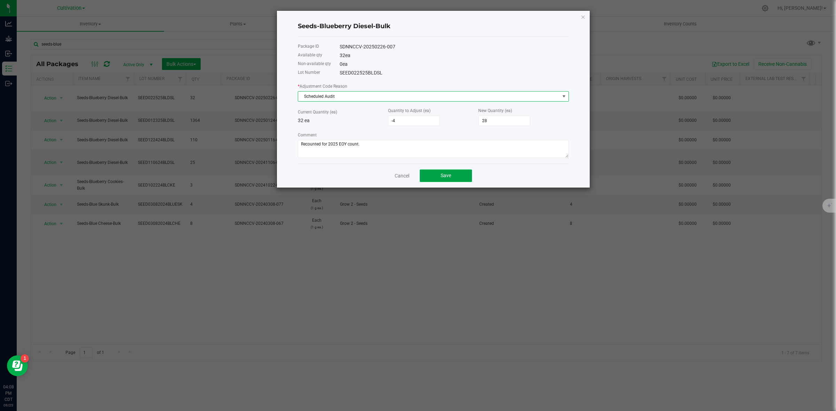
click at [454, 176] on button "Save" at bounding box center [446, 176] width 52 height 13
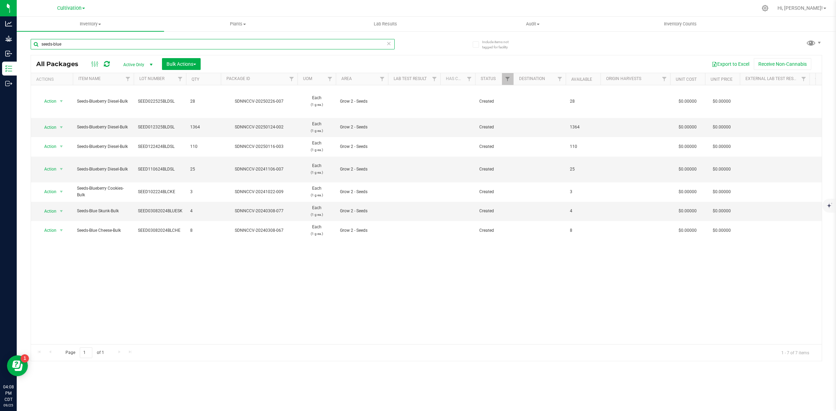
click at [105, 45] on input "seeds-blue" at bounding box center [213, 44] width 364 height 10
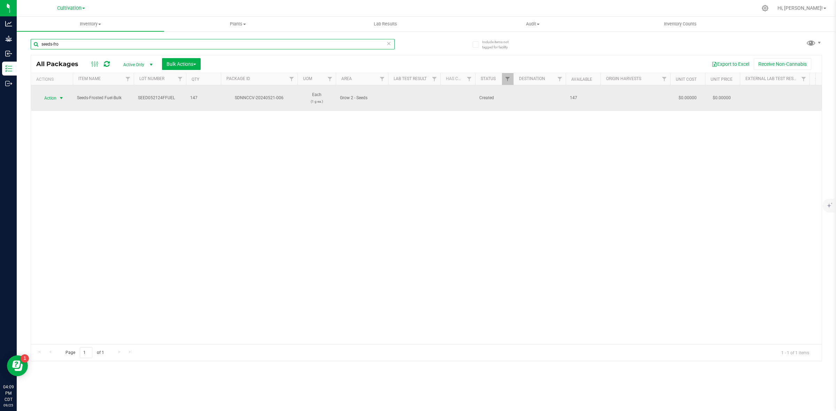
type input "seeds-fro"
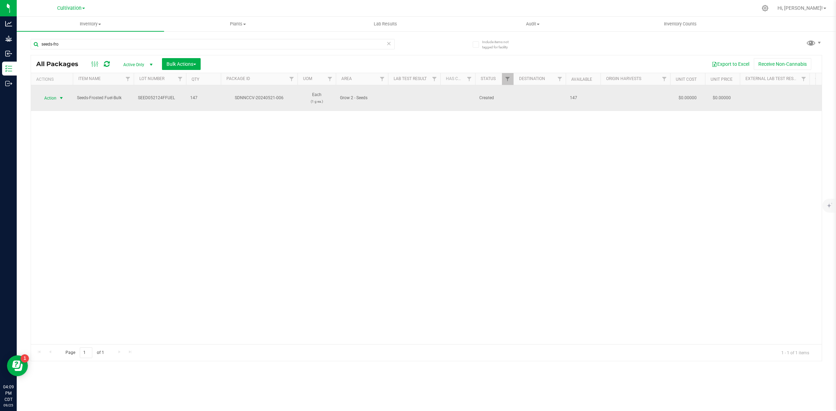
click at [56, 93] on span "Action" at bounding box center [47, 98] width 19 height 10
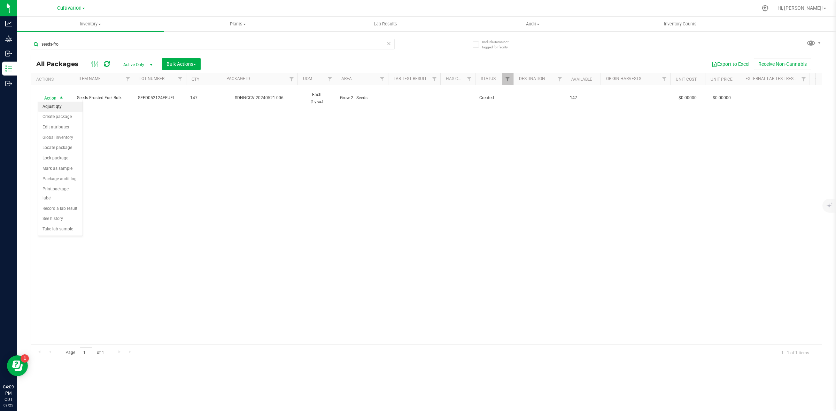
click at [56, 107] on li "Adjust qty" at bounding box center [60, 107] width 44 height 10
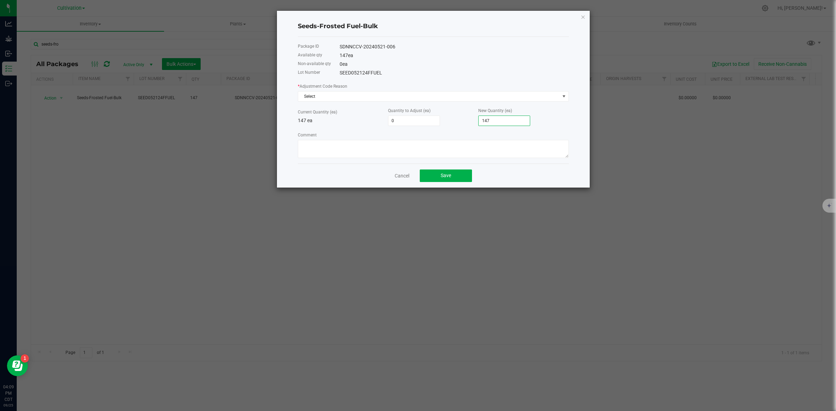
click at [497, 122] on input "147" at bounding box center [503, 121] width 51 height 10
type input "-146"
type input "1"
type input "-133"
type input "14"
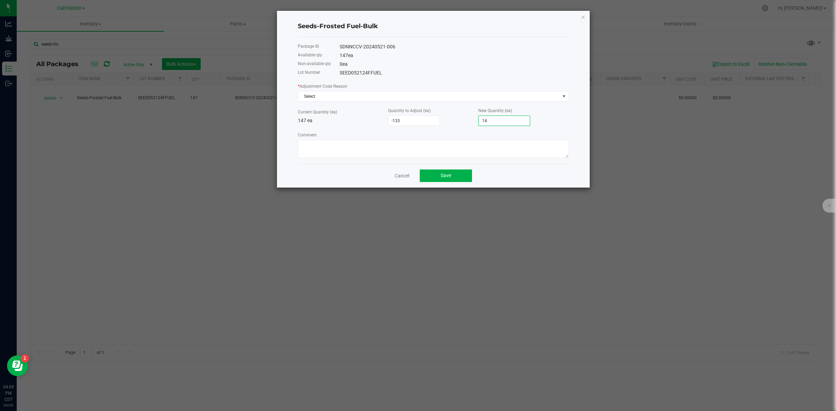
type input "-1"
type input "146"
click at [486, 96] on span "Select" at bounding box center [428, 97] width 261 height 10
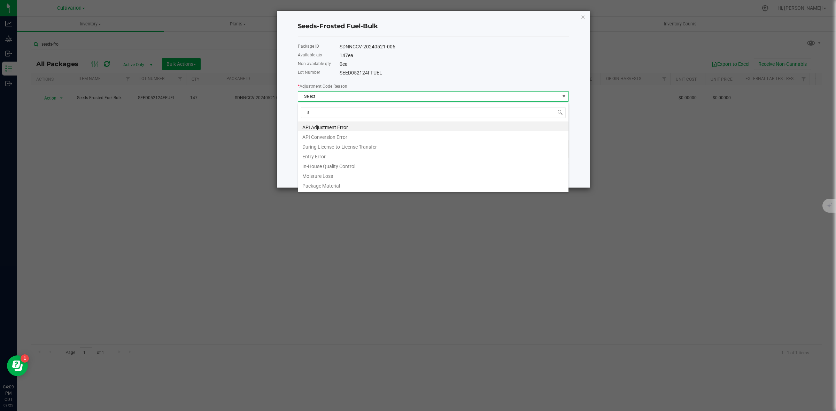
scroll to position [11, 271]
type input "sc"
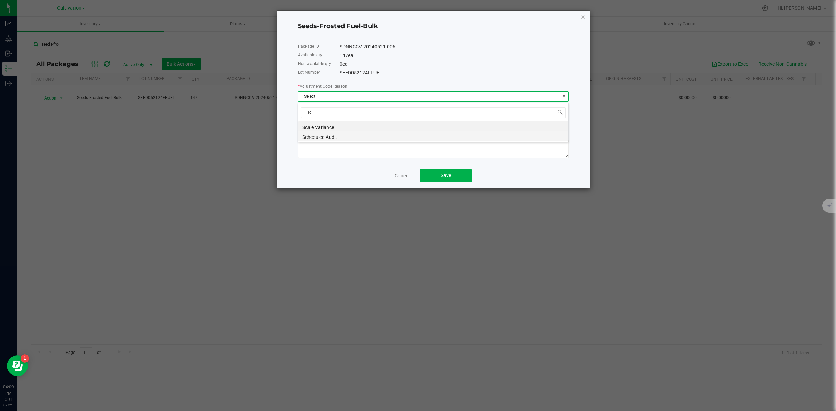
click at [323, 136] on li "Scheduled Audit" at bounding box center [433, 136] width 270 height 10
click at [324, 148] on textarea "Comment" at bounding box center [433, 149] width 271 height 18
paste textarea "Recounted for 2025 EOY count."
type textarea "Recounted for 2025 EOY count."
click at [450, 178] on span "Save" at bounding box center [445, 176] width 10 height 6
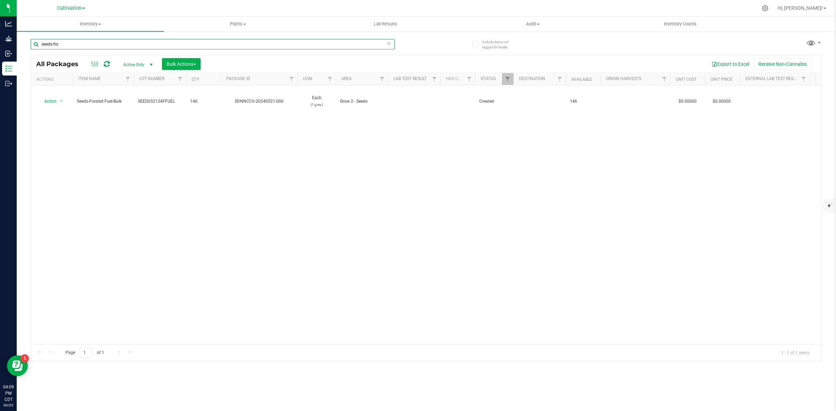
click at [109, 39] on input "seeds-fro" at bounding box center [213, 44] width 364 height 10
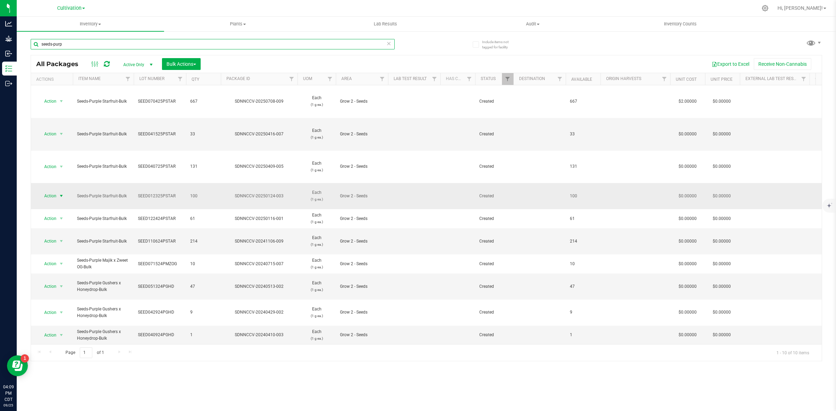
type input "seeds-purp"
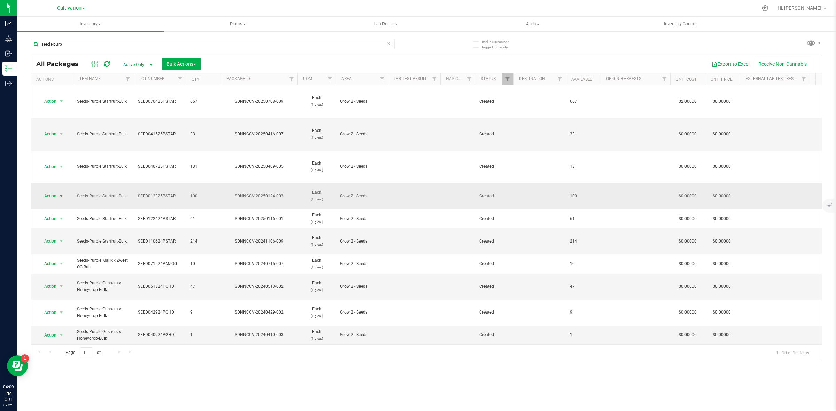
click at [65, 191] on span "select" at bounding box center [61, 196] width 9 height 10
click at [60, 166] on li "Adjust qty" at bounding box center [60, 164] width 44 height 10
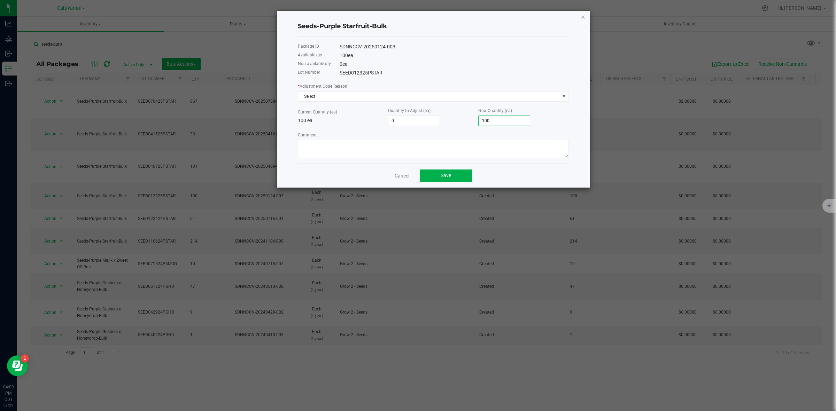
type input "-99"
type input "1"
type input "-90"
type input "10"
type input "1"
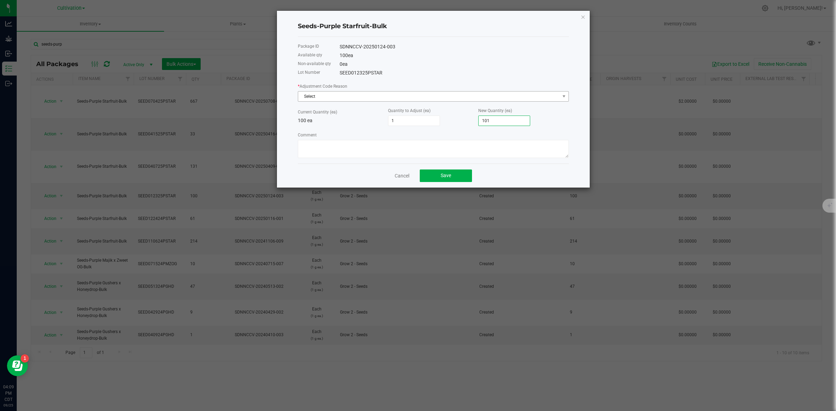
type input "101"
click at [348, 93] on span "Select" at bounding box center [428, 97] width 261 height 10
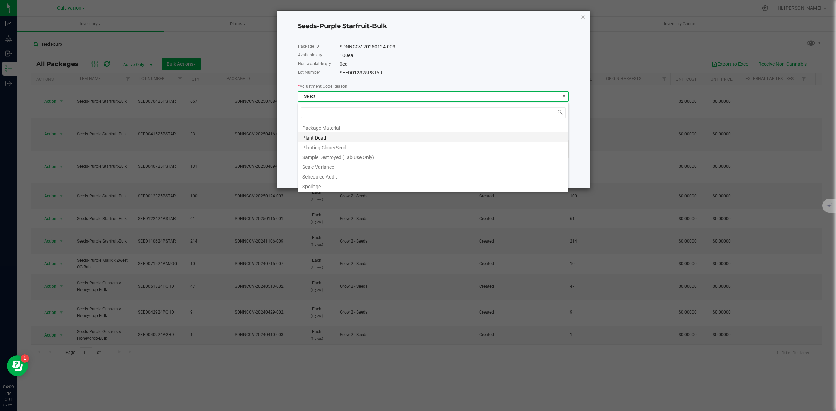
scroll to position [86, 0]
click at [330, 150] on li "Scheduled Audit" at bounding box center [433, 148] width 270 height 10
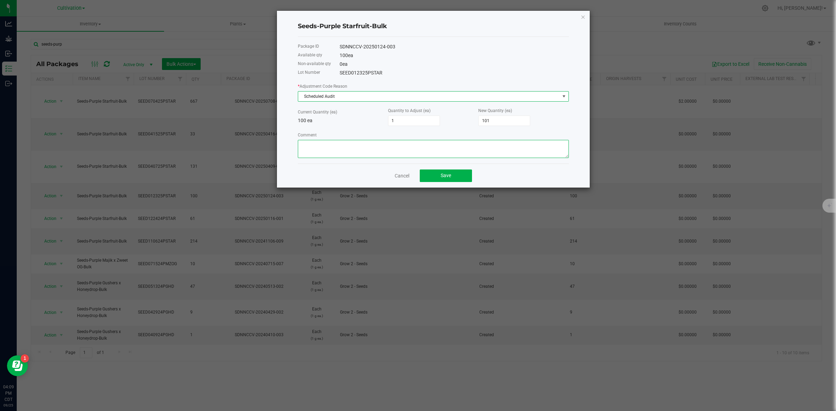
click at [330, 150] on textarea "Comment" at bounding box center [433, 149] width 271 height 18
paste textarea "Recounted for 2025 EOY count."
type textarea "Recounted for 2025 EOY count."
click at [449, 178] on span "Save" at bounding box center [445, 176] width 10 height 6
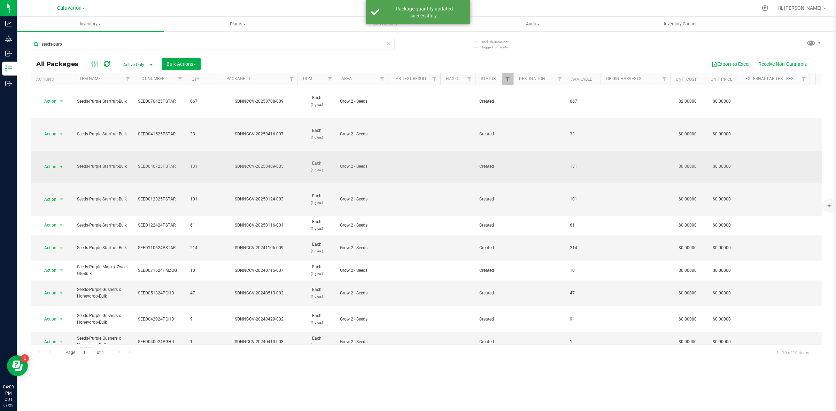
click at [53, 162] on span "Action" at bounding box center [47, 167] width 19 height 10
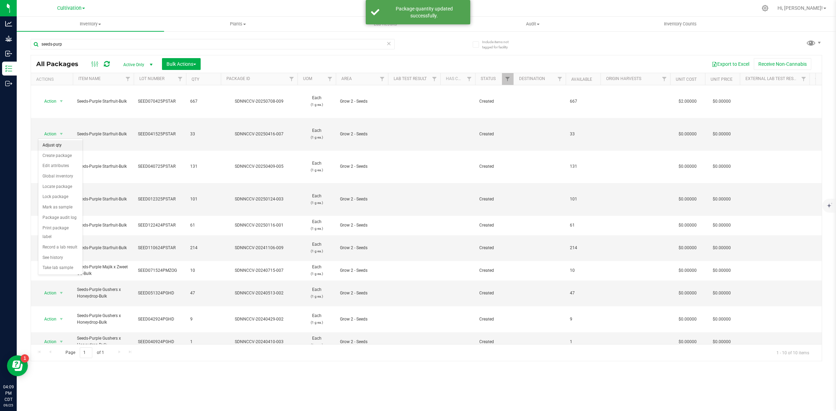
click at [53, 149] on li "Adjust qty" at bounding box center [60, 145] width 44 height 10
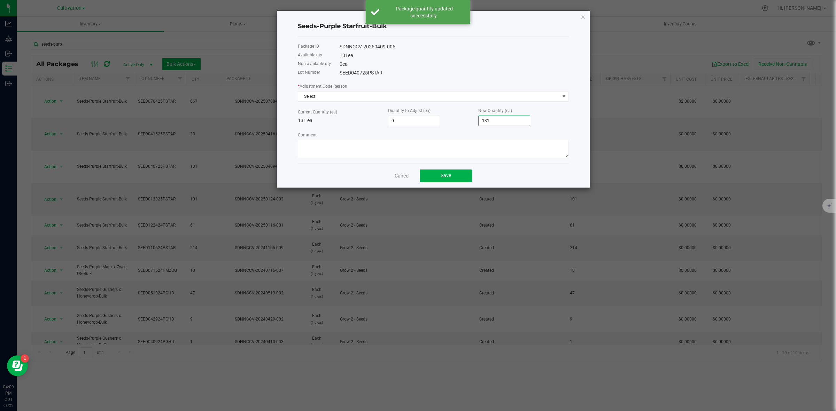
type input "-130"
type input "1"
type input "-118"
type input "130"
type input "-1"
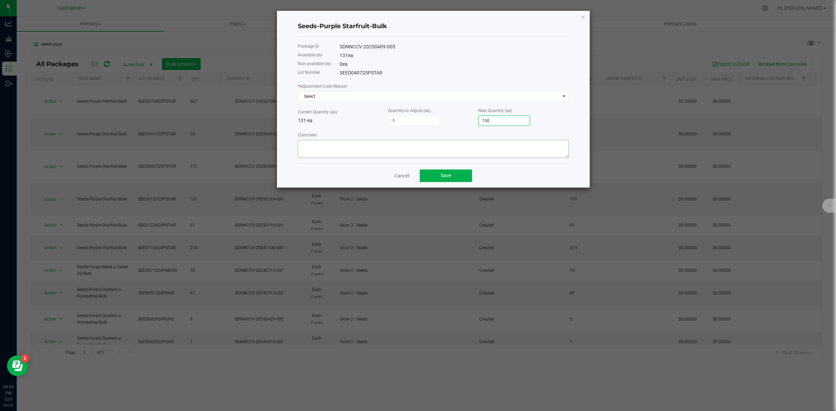
type input "130"
click at [409, 151] on textarea "Comment" at bounding box center [433, 149] width 271 height 18
paste textarea "Recounted for 2025 EOY count."
type textarea "Recounted for 2025 EOY count."
click at [355, 96] on span "Select" at bounding box center [428, 97] width 261 height 10
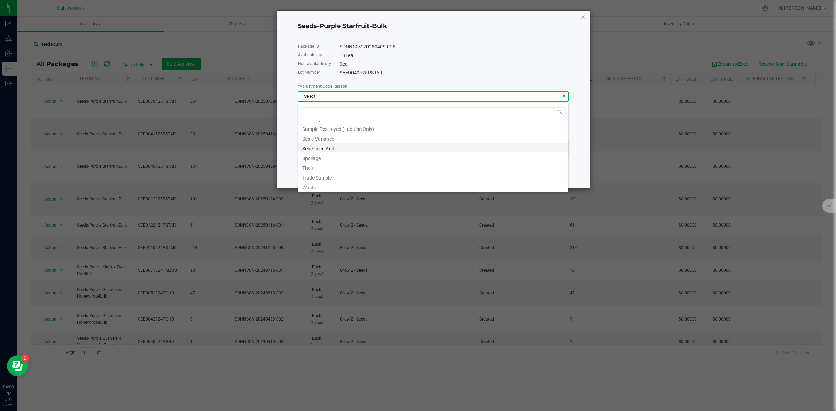
click at [330, 145] on li "Scheduled Audit" at bounding box center [433, 148] width 270 height 10
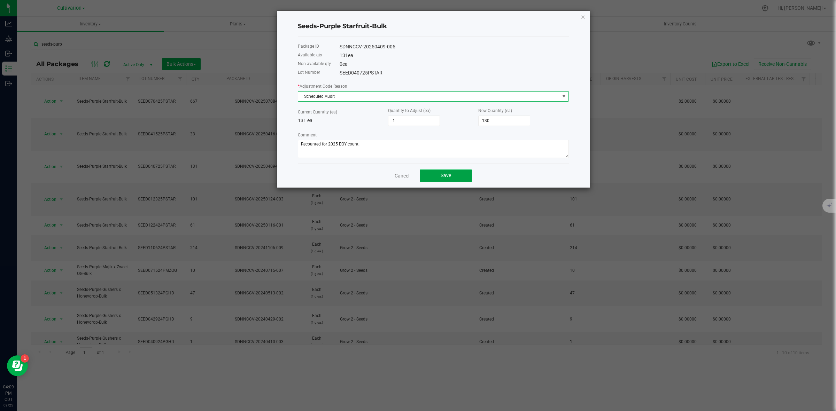
click at [467, 176] on button "Save" at bounding box center [446, 176] width 52 height 13
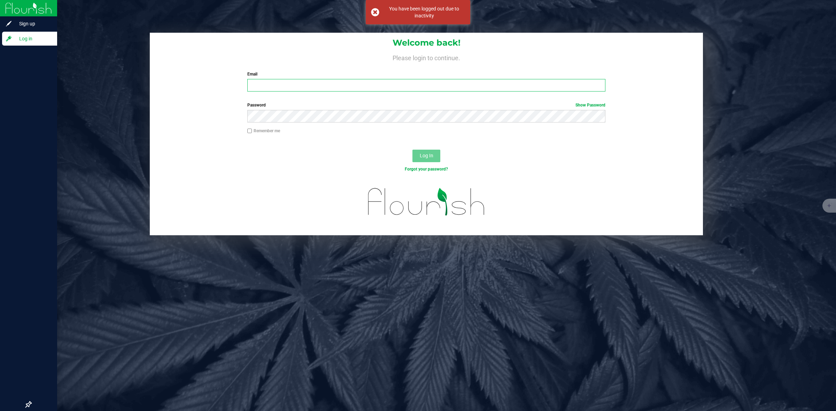
type input "[PERSON_NAME][EMAIL_ADDRESS][PERSON_NAME][DOMAIN_NAME]"
